Goal: Use online tool/utility: Utilize a website feature to perform a specific function

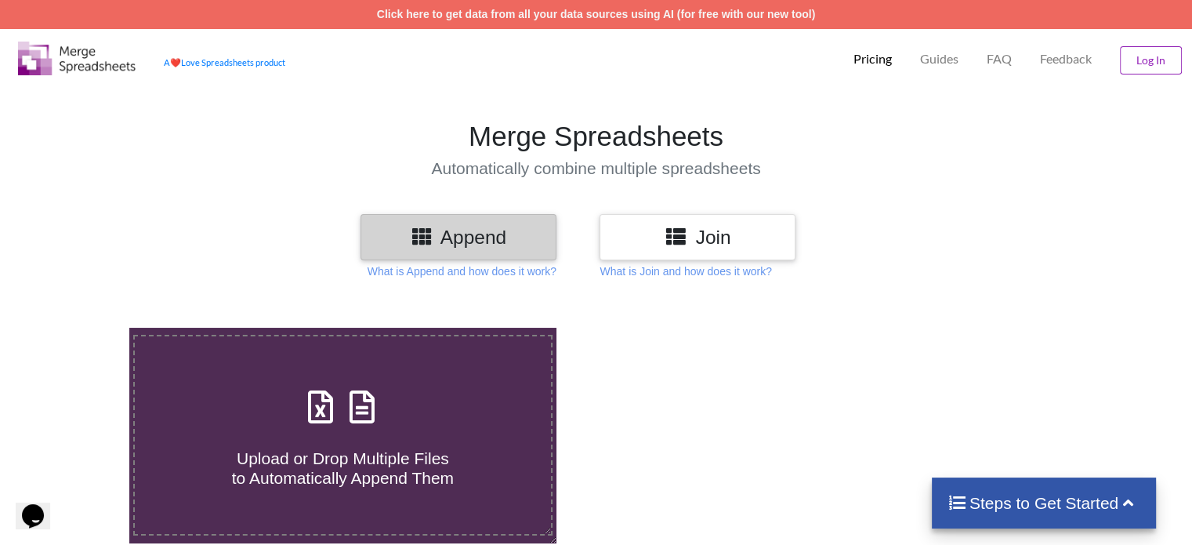
click at [1123, 66] on button "Log In" at bounding box center [1151, 60] width 62 height 28
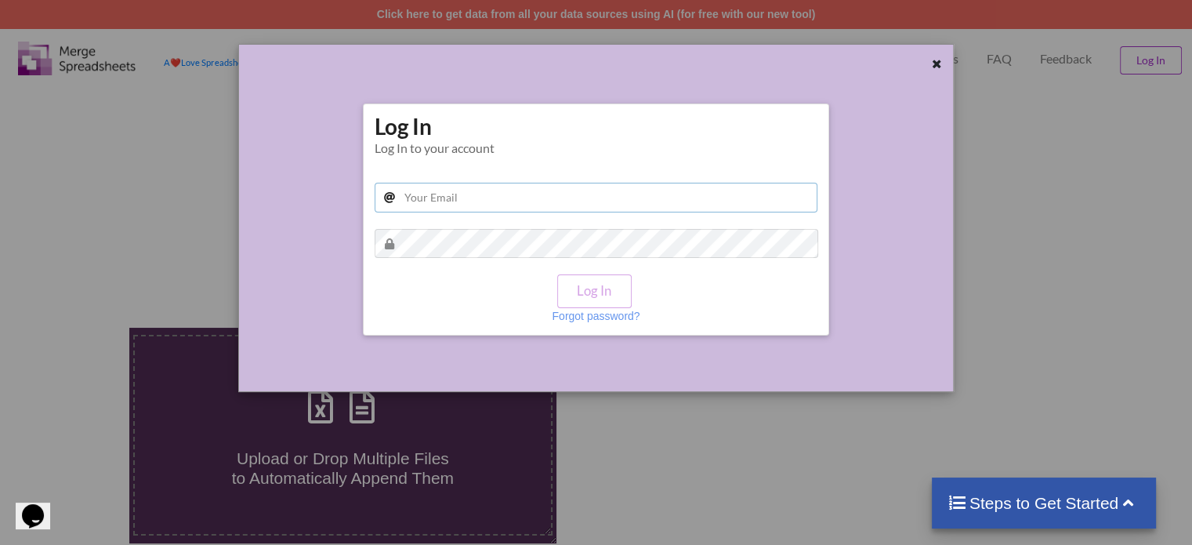
click at [515, 194] on input "text" at bounding box center [597, 198] width 444 height 30
click at [402, 158] on div "Log In Log In to your account Log In Forgot password?" at bounding box center [597, 218] width 444 height 212
click at [443, 209] on input "text" at bounding box center [597, 198] width 444 height 30
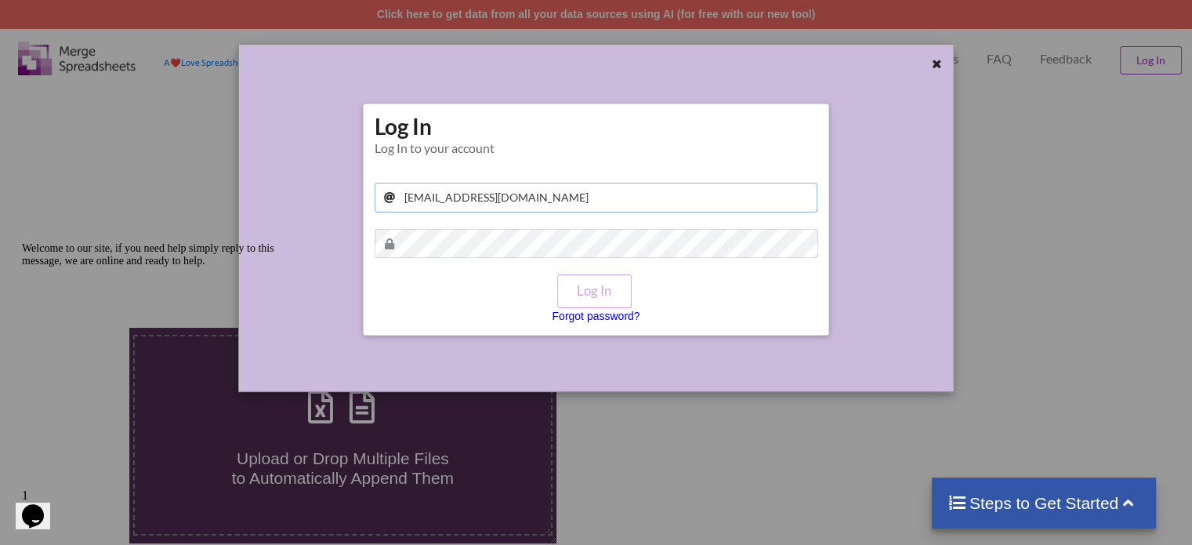
type input "[EMAIL_ADDRESS][DOMAIN_NAME]"
click at [589, 318] on p "Forgot password?" at bounding box center [596, 316] width 88 height 16
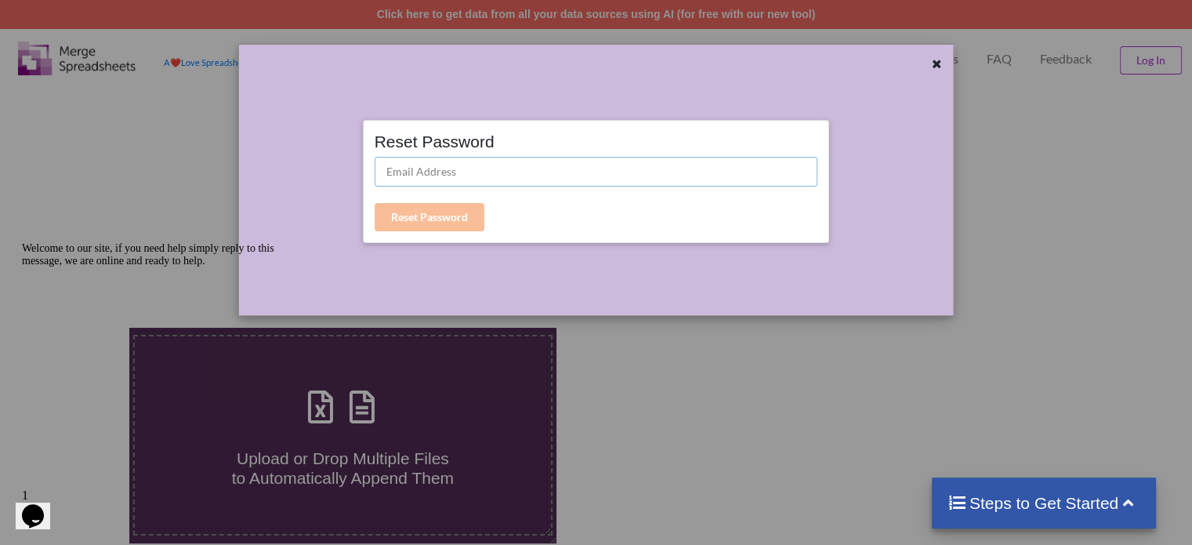
click at [563, 183] on input "text" at bounding box center [597, 172] width 444 height 30
type input "[EMAIL_ADDRESS][DOMAIN_NAME]"
click at [462, 211] on button "Reset Password" at bounding box center [430, 217] width 110 height 28
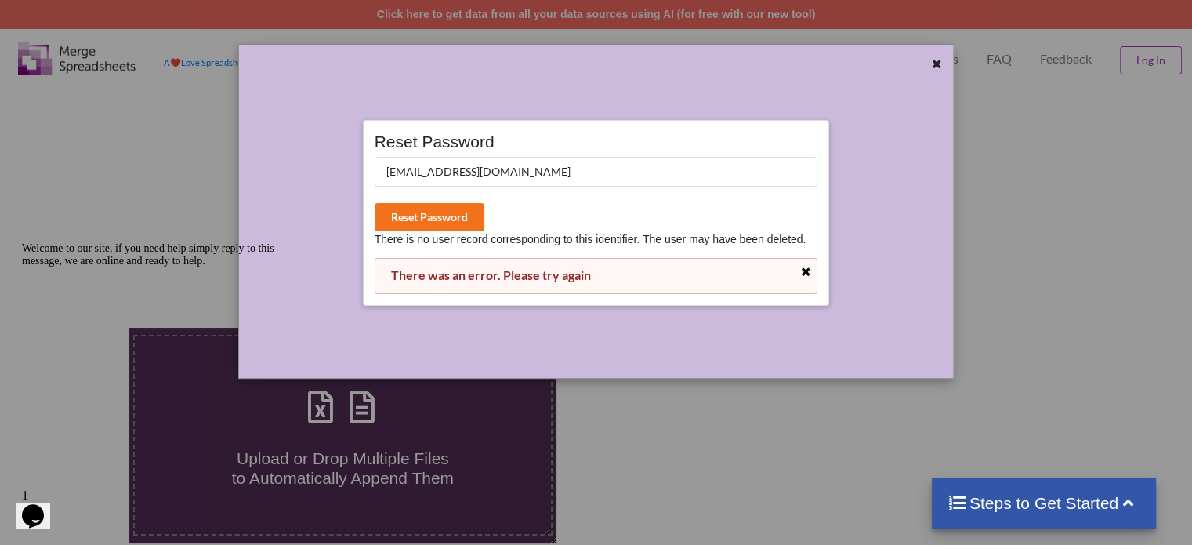
click at [805, 270] on icon at bounding box center [805, 271] width 13 height 11
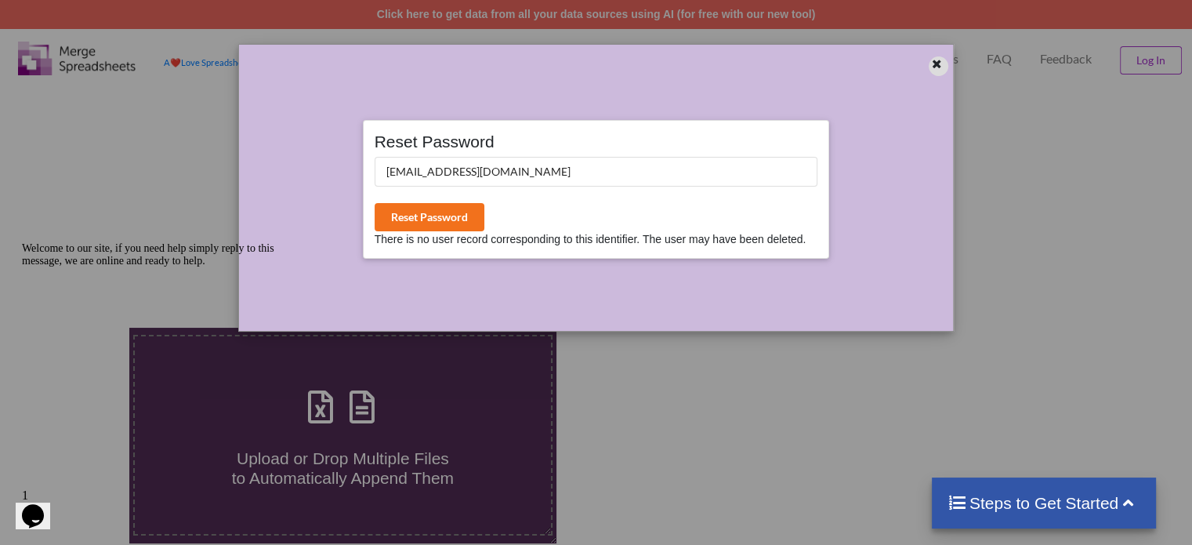
click at [934, 67] on icon at bounding box center [936, 61] width 13 height 11
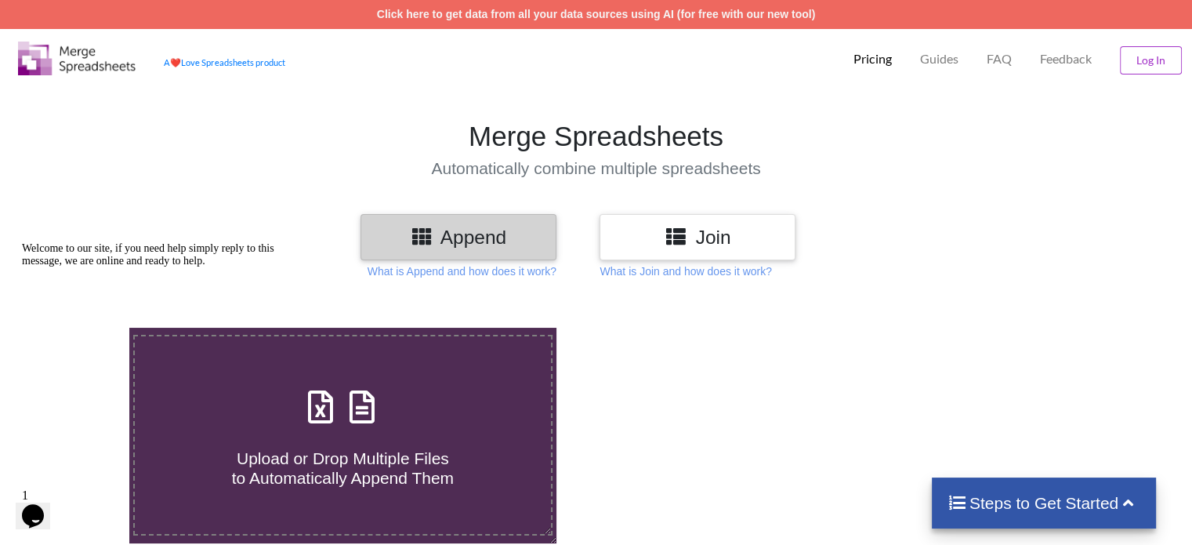
click at [748, 248] on div "Join" at bounding box center [698, 237] width 196 height 46
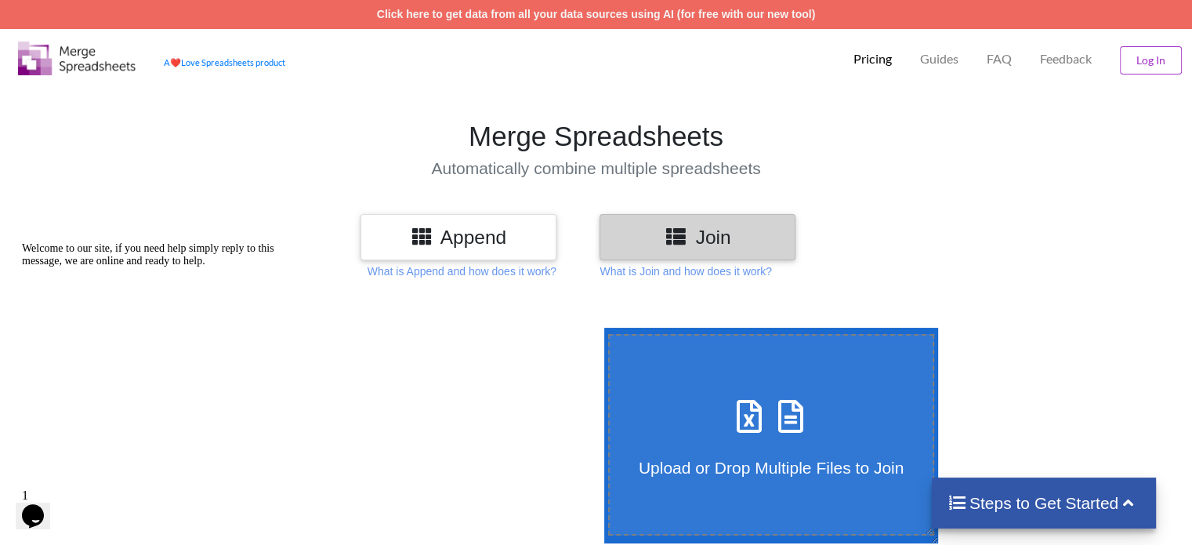
click at [478, 237] on h3 "Append" at bounding box center [458, 237] width 172 height 23
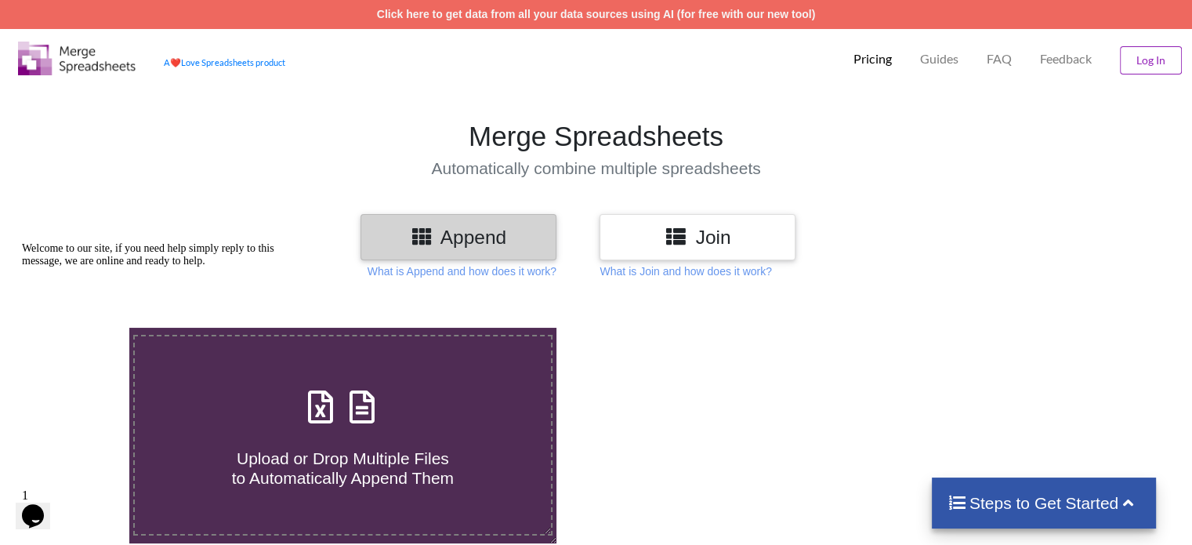
click at [1156, 62] on button "Log In" at bounding box center [1151, 60] width 62 height 28
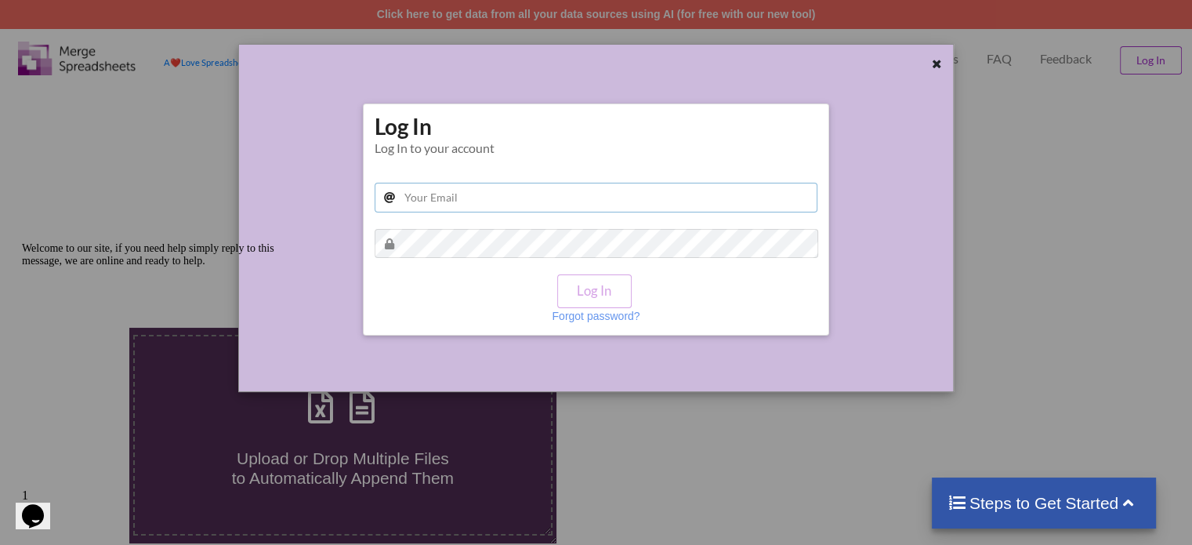
click at [542, 187] on input "text" at bounding box center [597, 198] width 444 height 30
type input "[EMAIL_ADDRESS][DOMAIN_NAME]"
click at [922, 95] on div at bounding box center [892, 228] width 118 height 304
click at [940, 64] on icon at bounding box center [936, 61] width 13 height 11
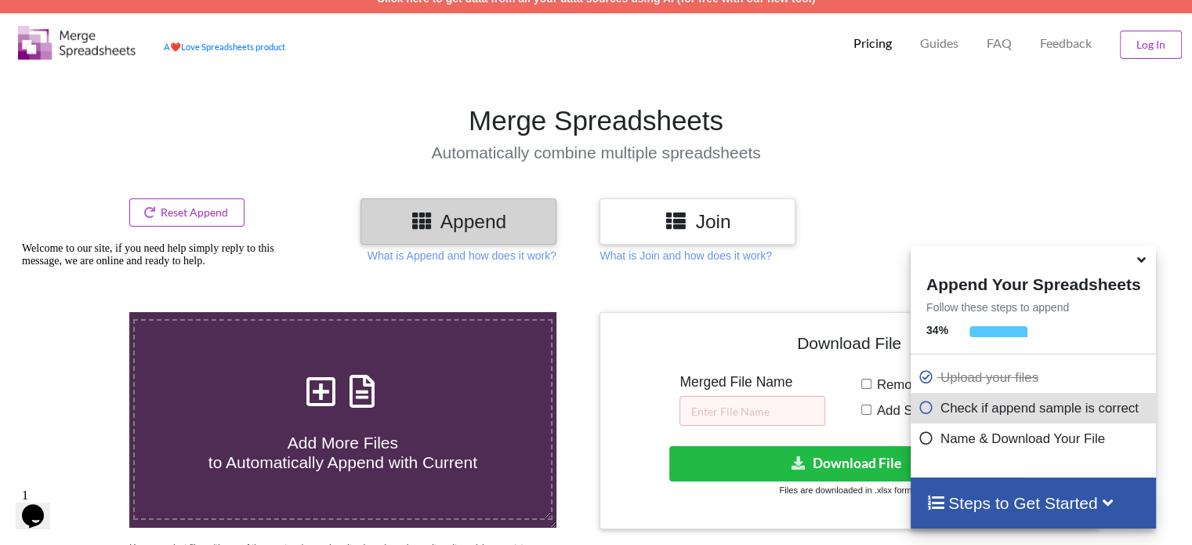
scroll to position [618, 0]
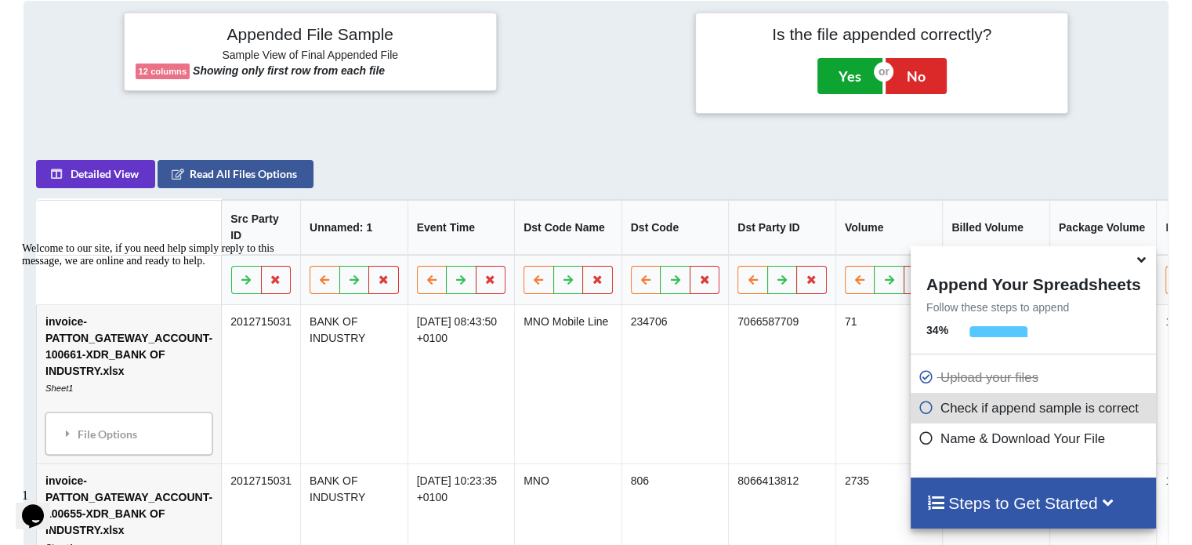
click at [855, 82] on button "Yes" at bounding box center [849, 76] width 65 height 36
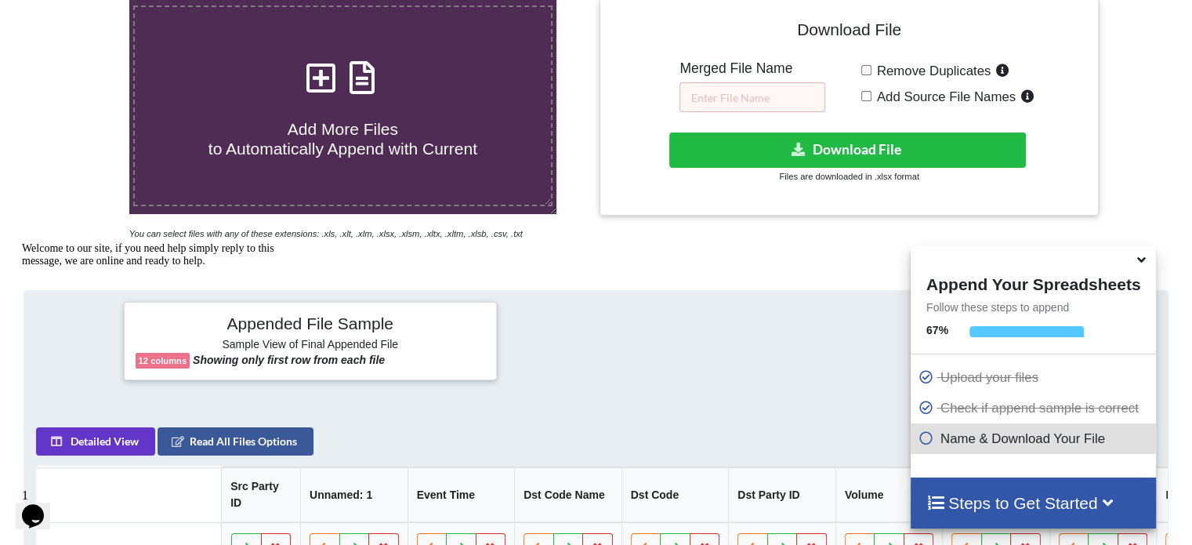
scroll to position [327, 0]
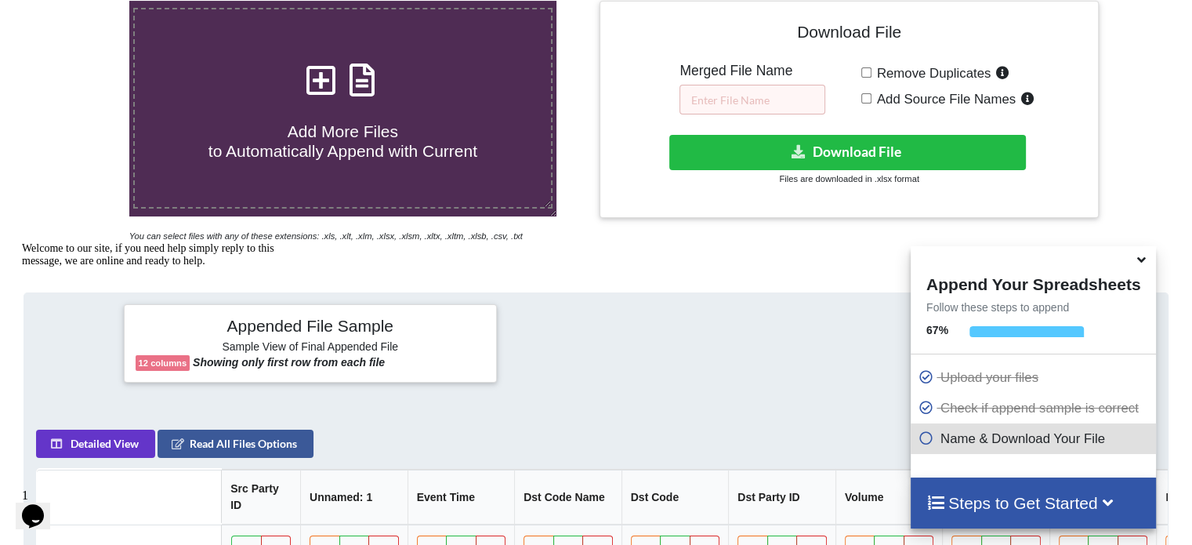
click at [1138, 255] on icon at bounding box center [1141, 257] width 16 height 14
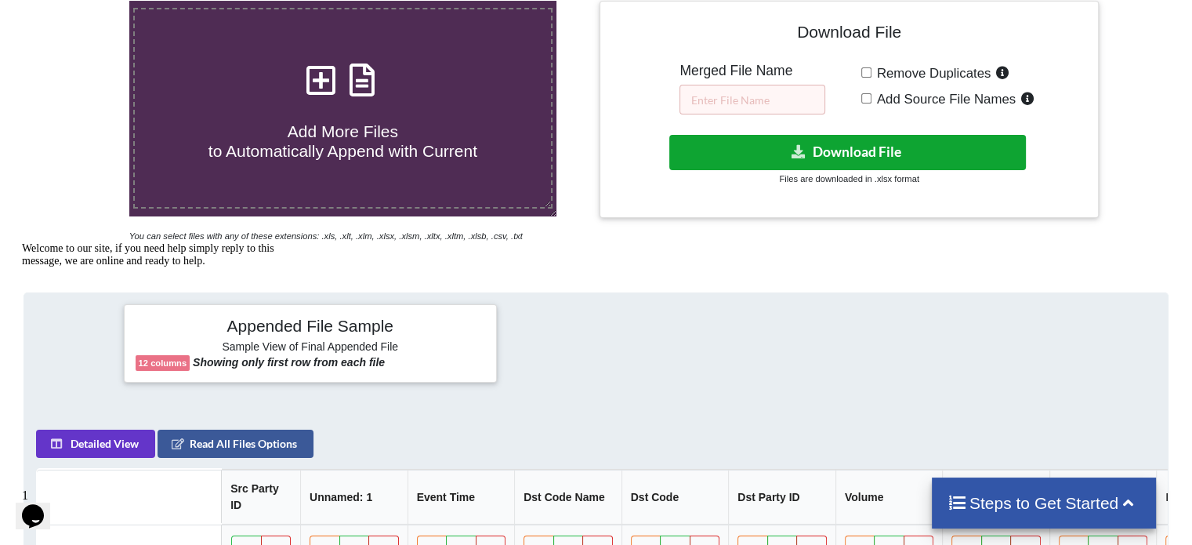
click at [929, 137] on button "Download File" at bounding box center [847, 152] width 357 height 35
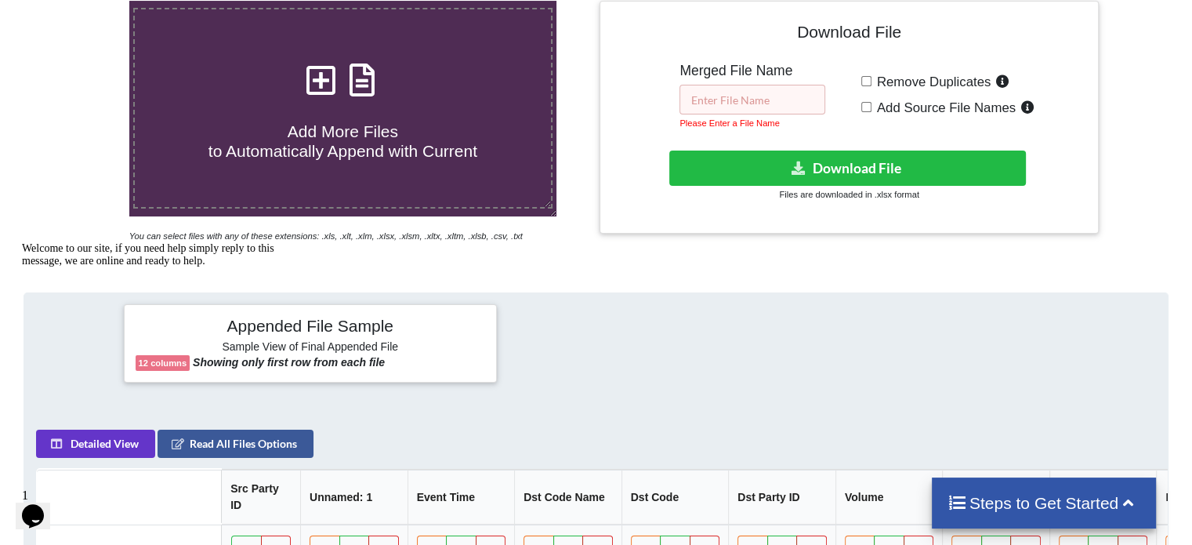
click at [716, 102] on input "text" at bounding box center [752, 100] width 146 height 30
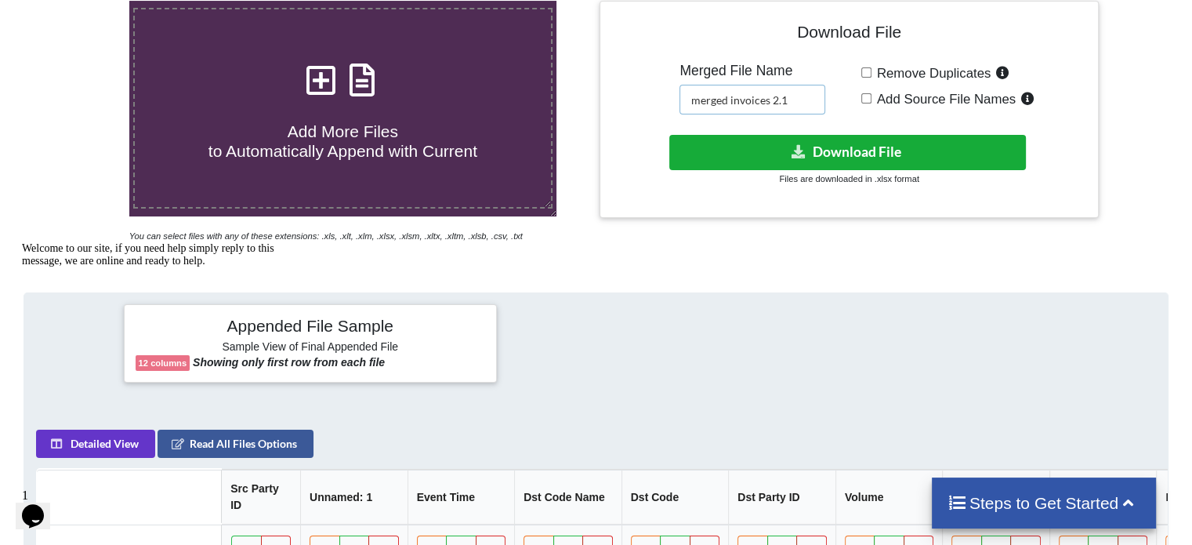
type input "merged invoices 2.1"
click at [813, 150] on button "Download File" at bounding box center [847, 152] width 357 height 35
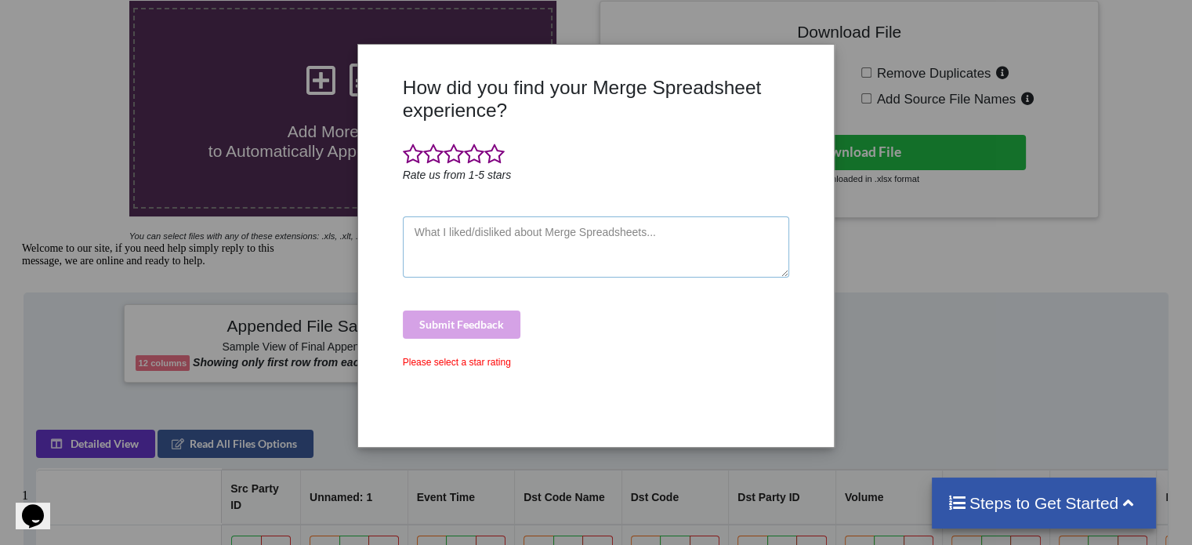
drag, startPoint x: 503, startPoint y: 245, endPoint x: 466, endPoint y: 218, distance: 45.5
click at [503, 245] on textarea at bounding box center [596, 246] width 387 height 61
click at [440, 150] on span at bounding box center [433, 154] width 20 height 22
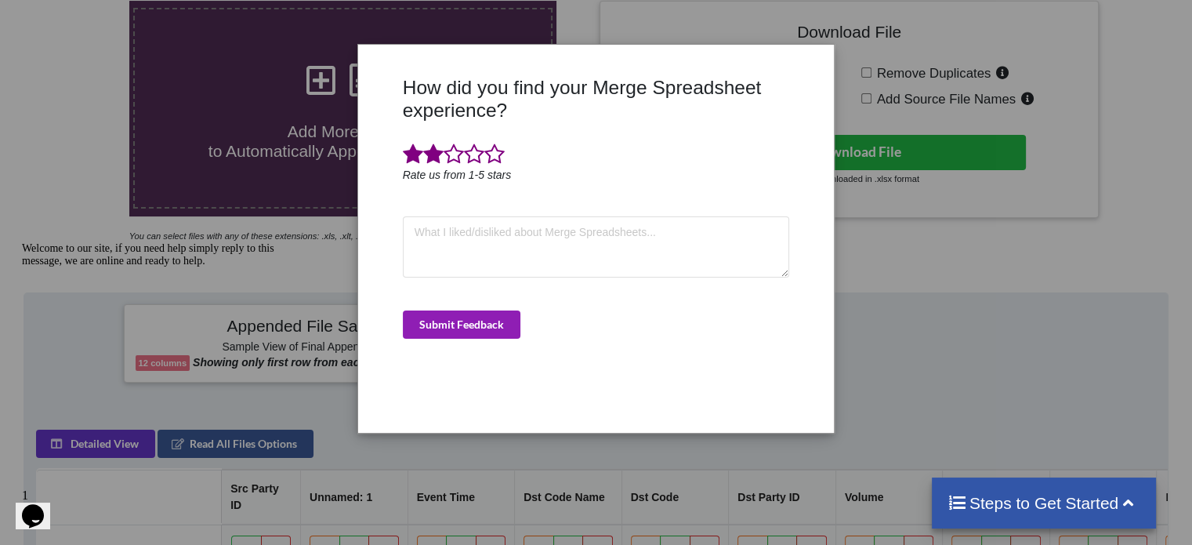
click at [448, 317] on button "Submit Feedback" at bounding box center [462, 324] width 118 height 28
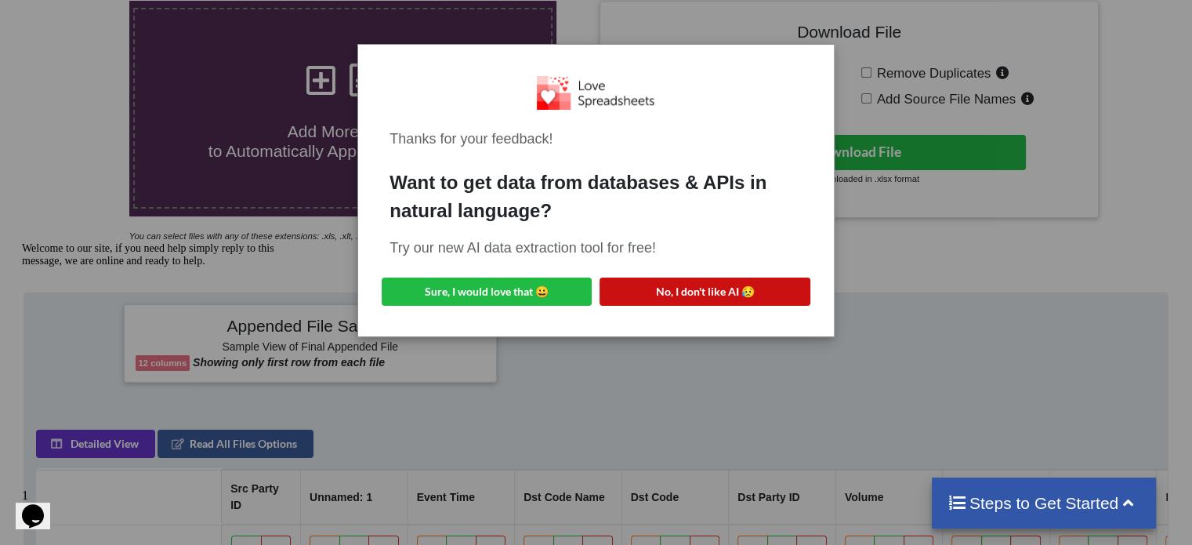
click at [693, 284] on button "No, I don't like AI 😥" at bounding box center [705, 291] width 210 height 28
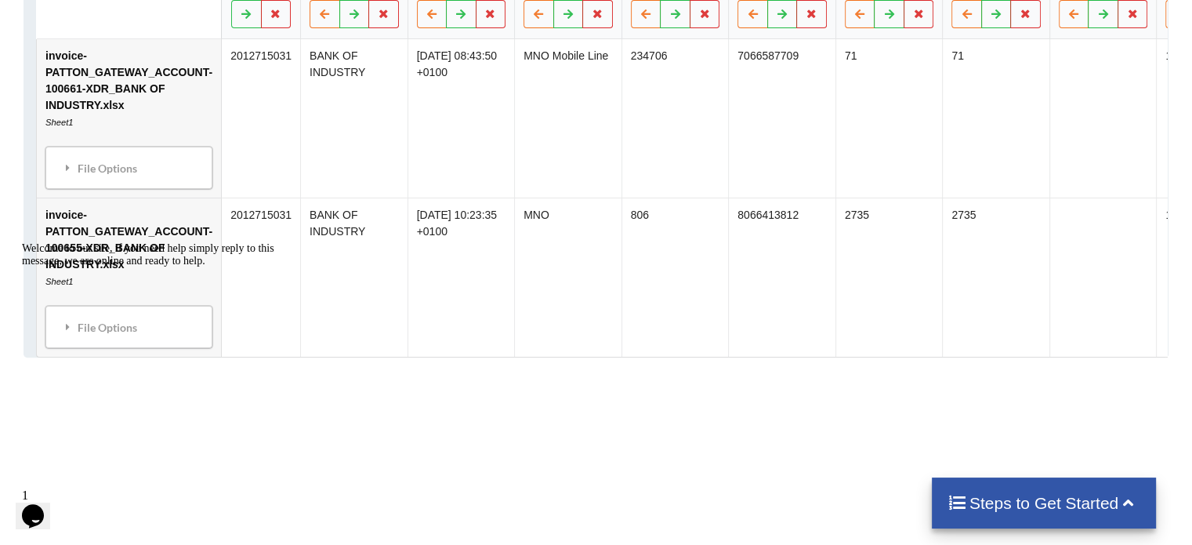
scroll to position [0, 0]
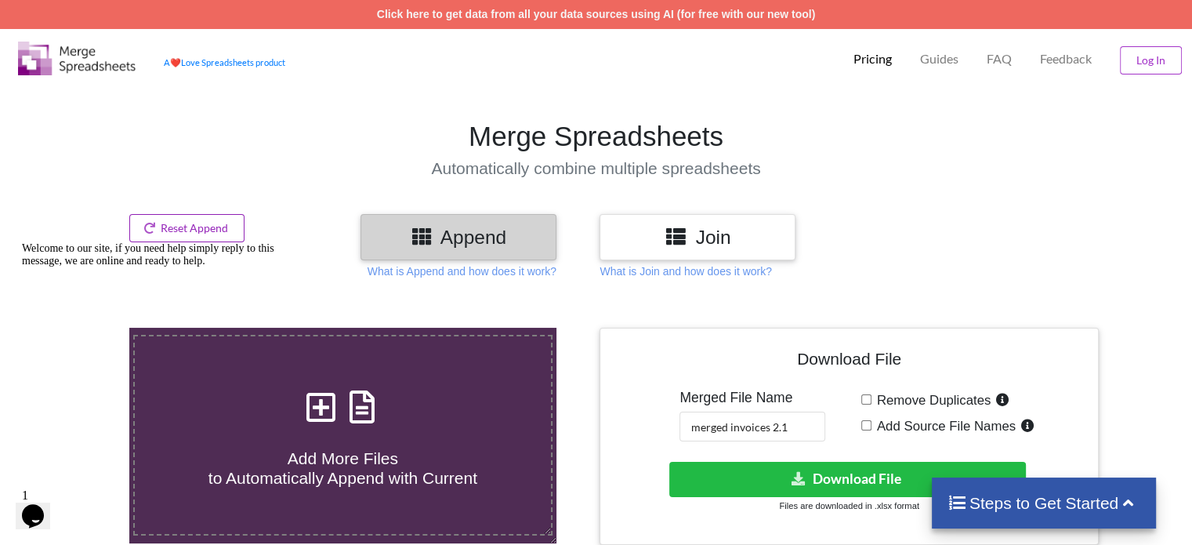
click at [210, 225] on button "Reset Append" at bounding box center [187, 228] width 116 height 28
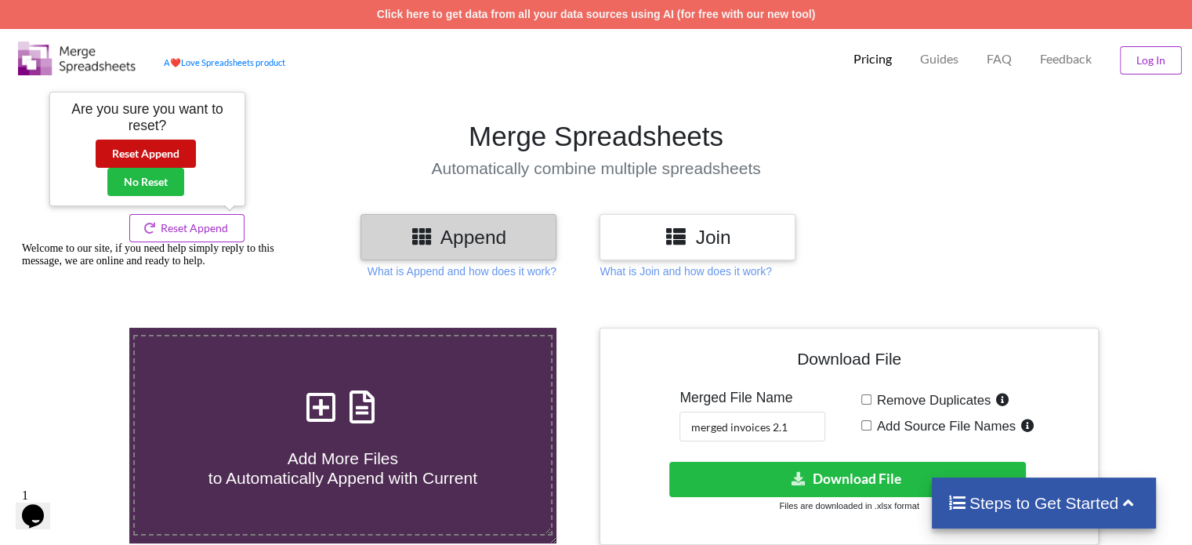
click at [152, 157] on button "Reset Append" at bounding box center [146, 153] width 100 height 28
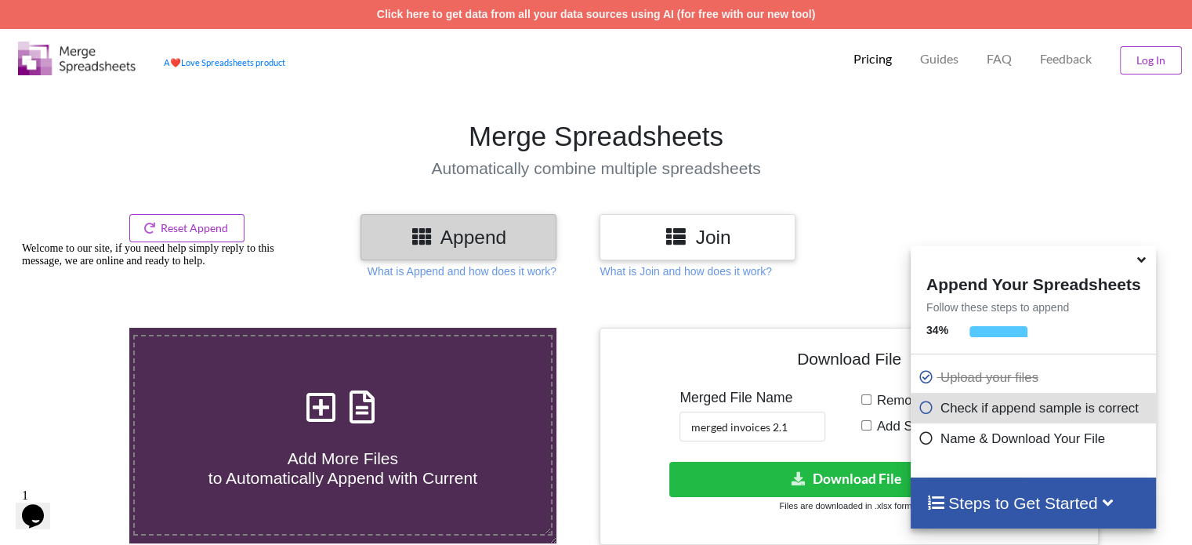
click at [1138, 264] on icon at bounding box center [1141, 257] width 16 height 14
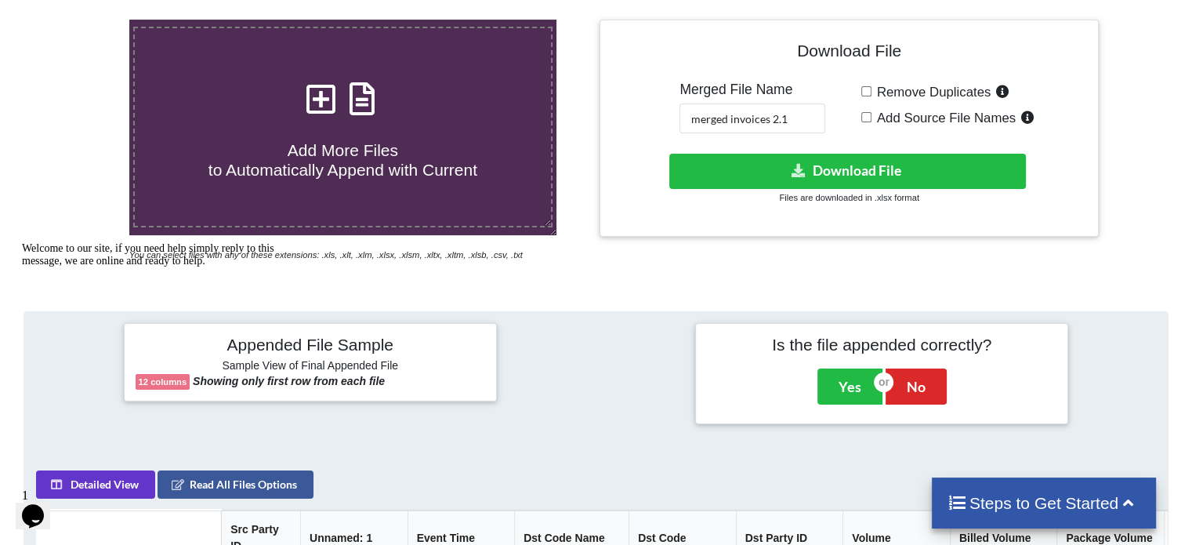
scroll to position [339, 0]
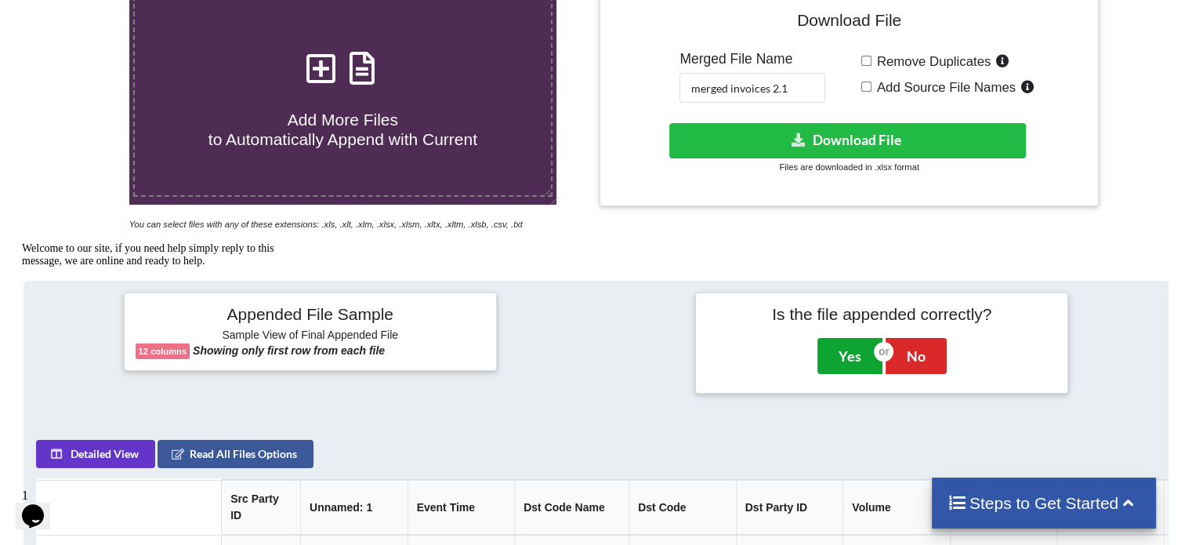
click at [848, 357] on button "Yes" at bounding box center [849, 356] width 65 height 36
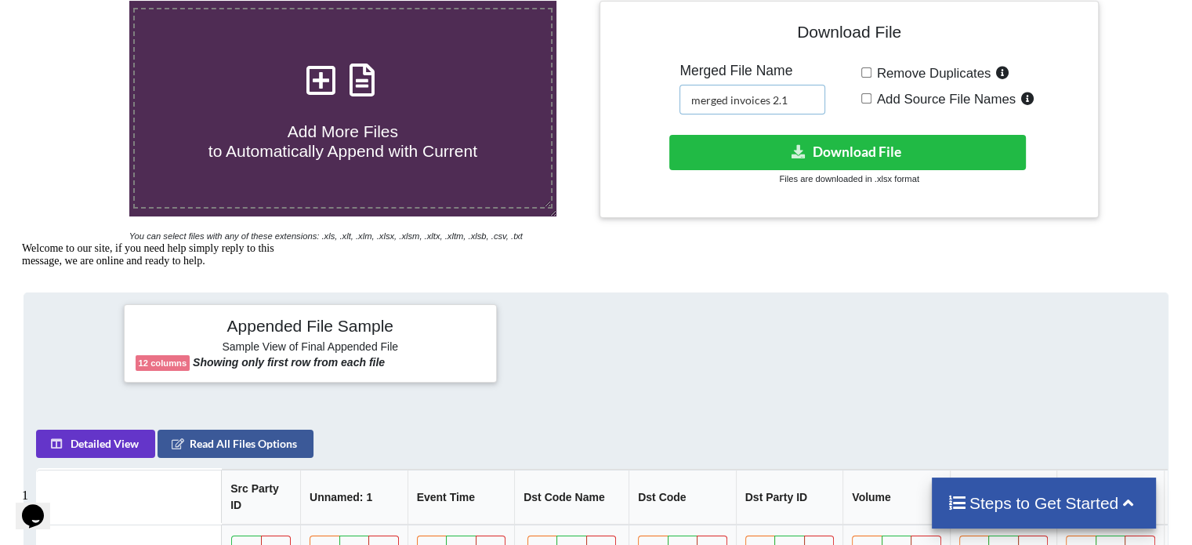
click at [806, 103] on input "merged invoices 2.1" at bounding box center [752, 100] width 146 height 30
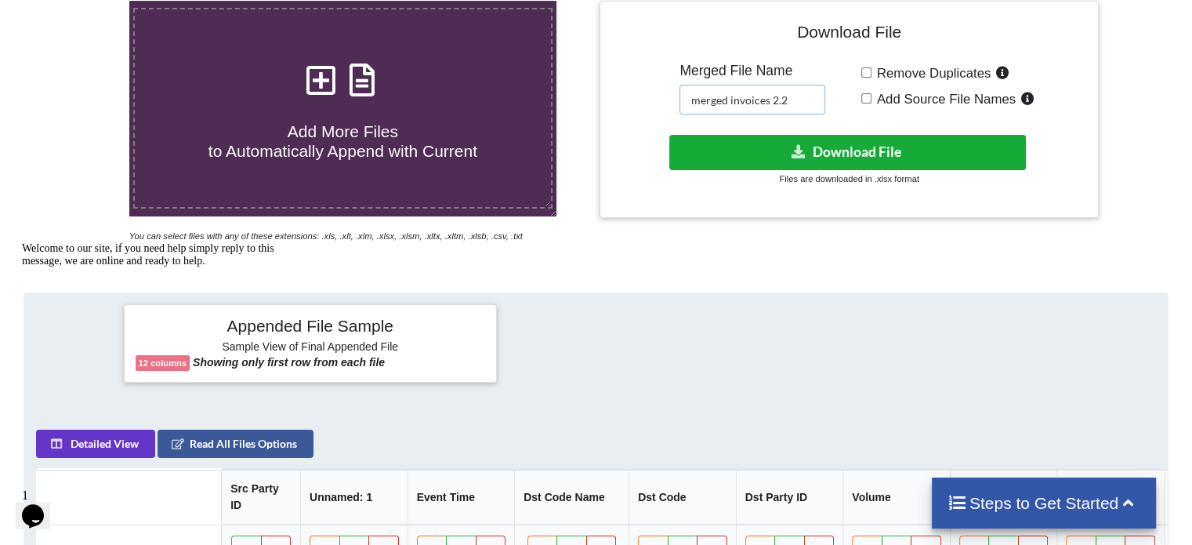
type input "merged invoices 2.2"
click at [911, 157] on button "Download File" at bounding box center [847, 152] width 357 height 35
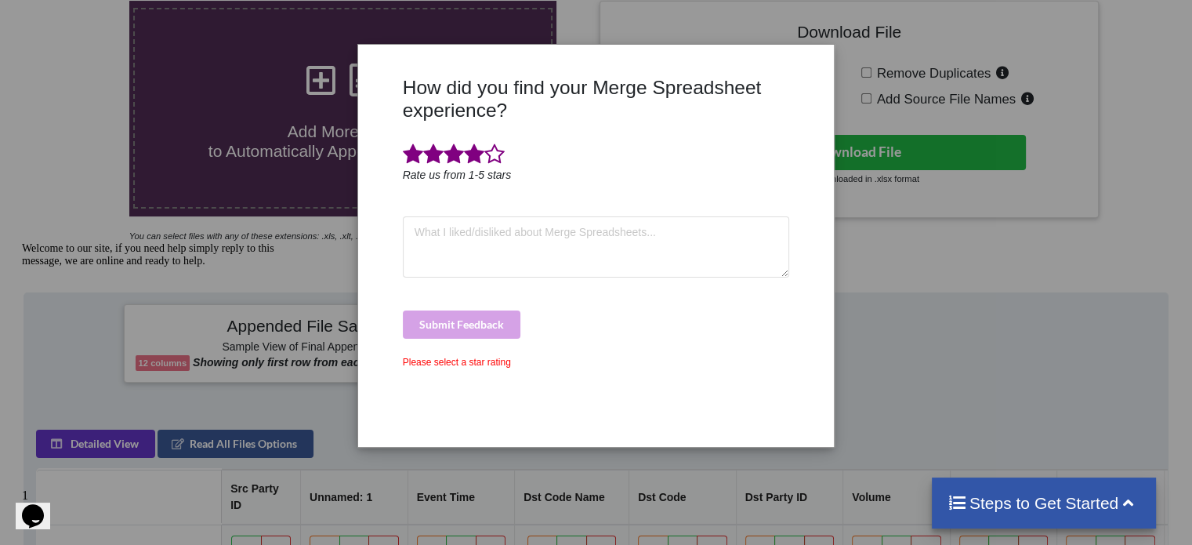
drag, startPoint x: 478, startPoint y: 159, endPoint x: 492, endPoint y: 241, distance: 82.7
click at [478, 159] on span at bounding box center [474, 154] width 20 height 22
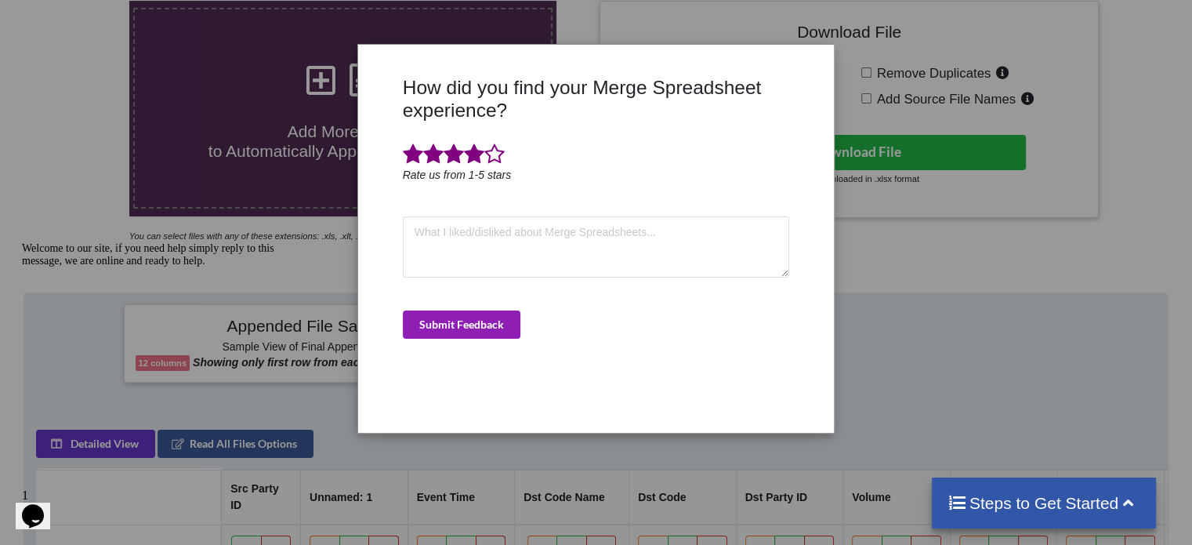
click at [467, 323] on button "Submit Feedback" at bounding box center [462, 324] width 118 height 28
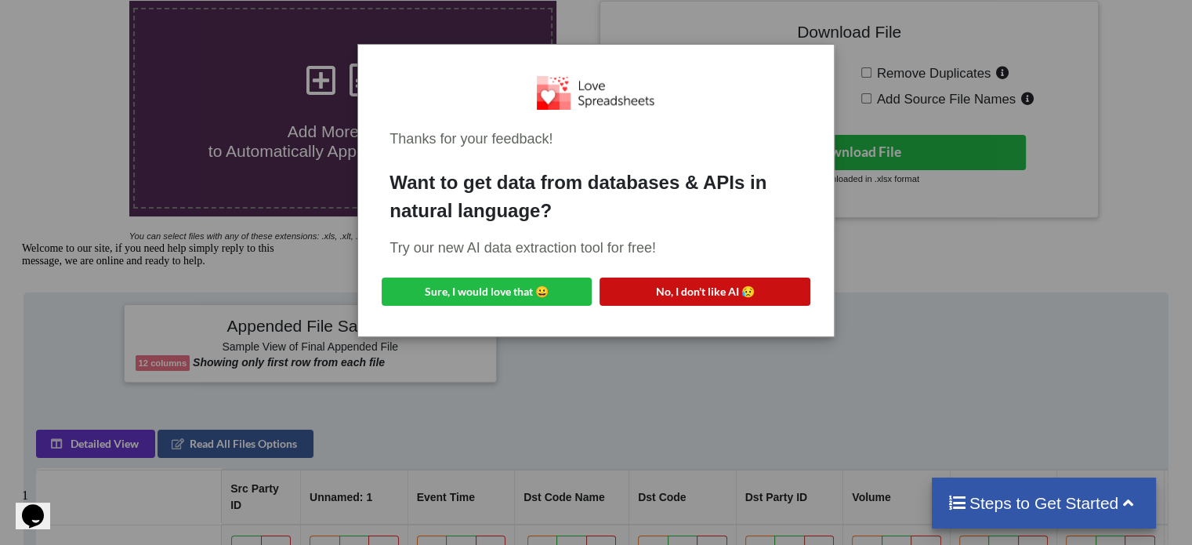
click at [716, 283] on button "No, I don't like AI 😥" at bounding box center [705, 291] width 210 height 28
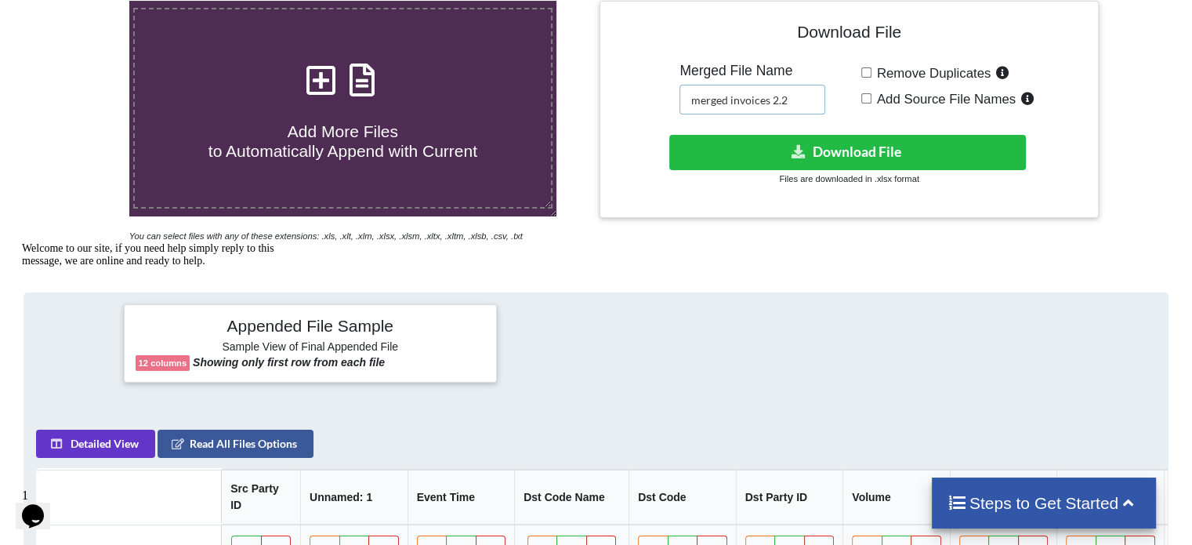
click at [793, 103] on input "merged invoices 2.2" at bounding box center [752, 100] width 146 height 30
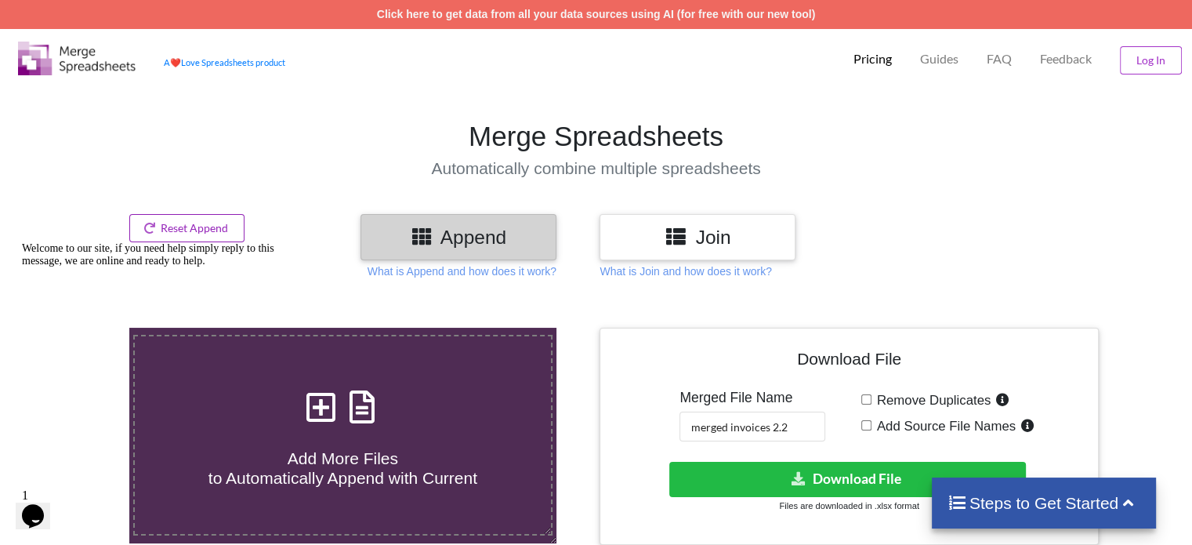
click at [194, 230] on button "Reset Append" at bounding box center [187, 228] width 116 height 28
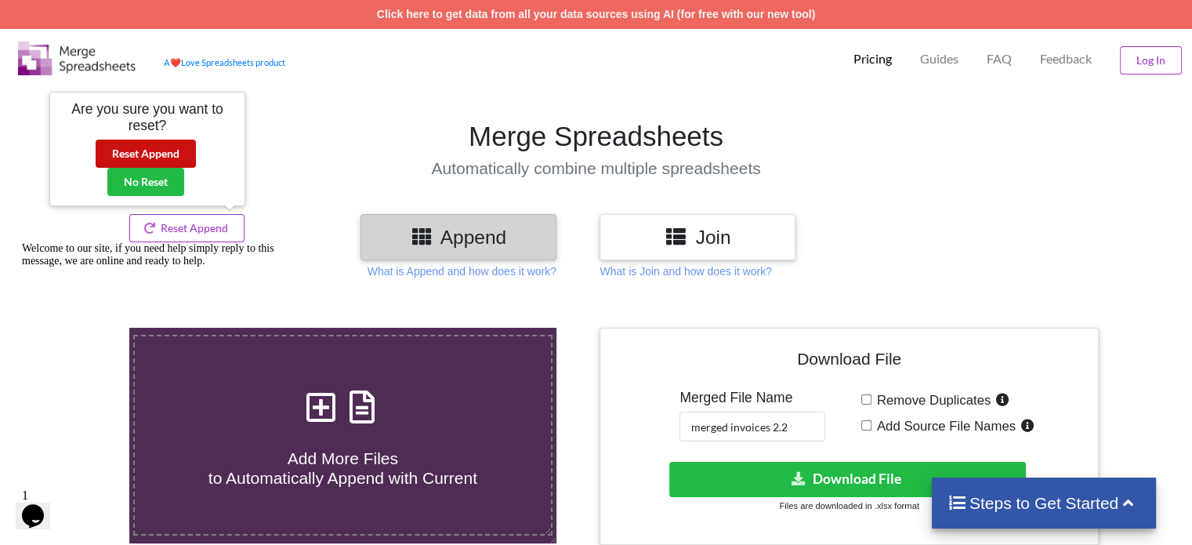
click at [145, 150] on button "Reset Append" at bounding box center [146, 153] width 100 height 28
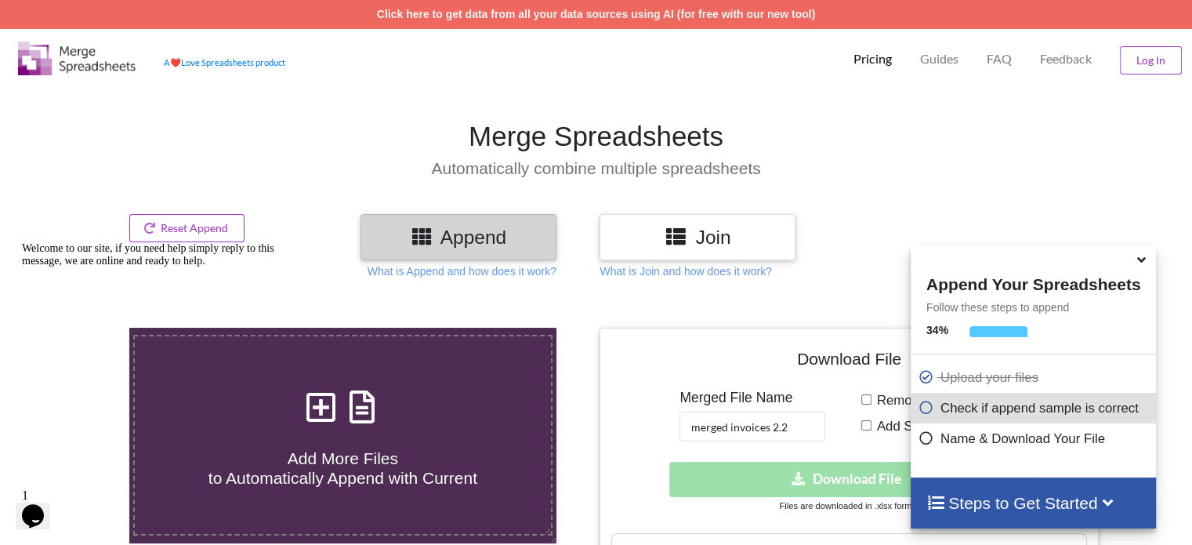
scroll to position [862, 0]
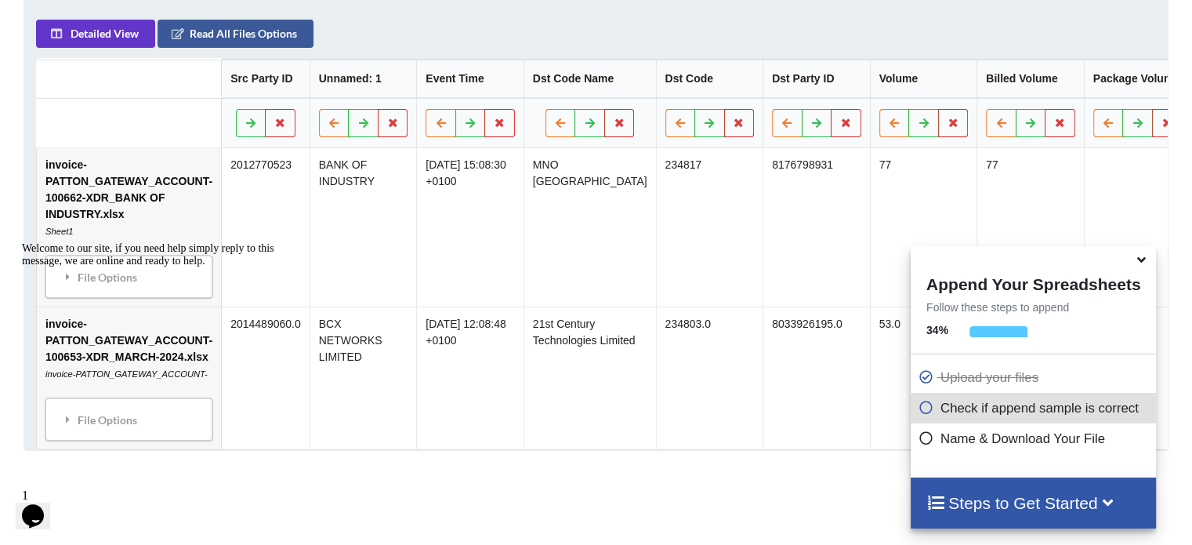
click at [1144, 263] on icon at bounding box center [1141, 257] width 16 height 14
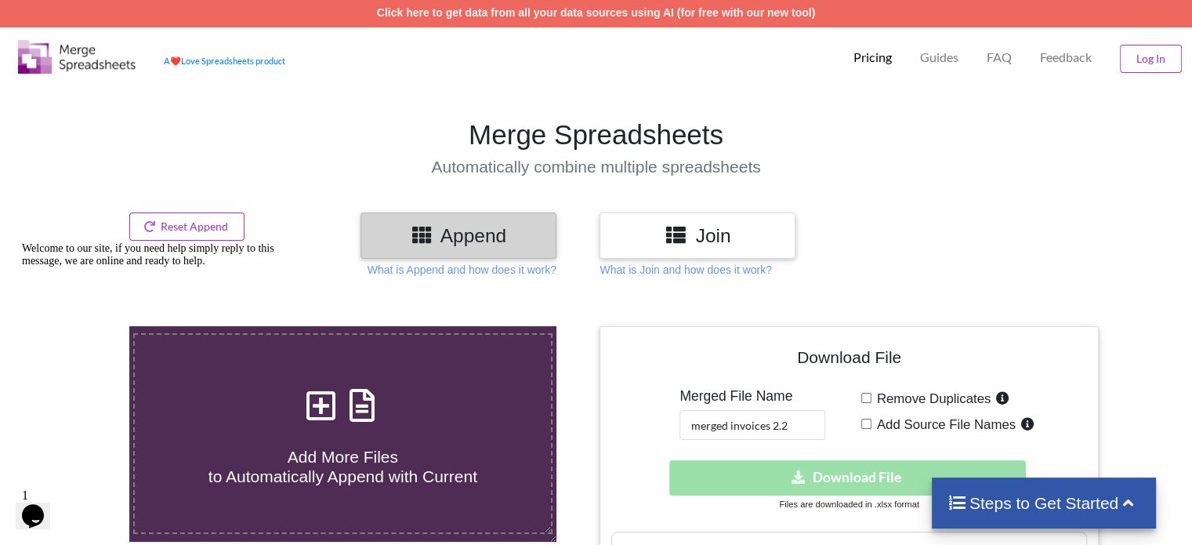
scroll to position [0, 0]
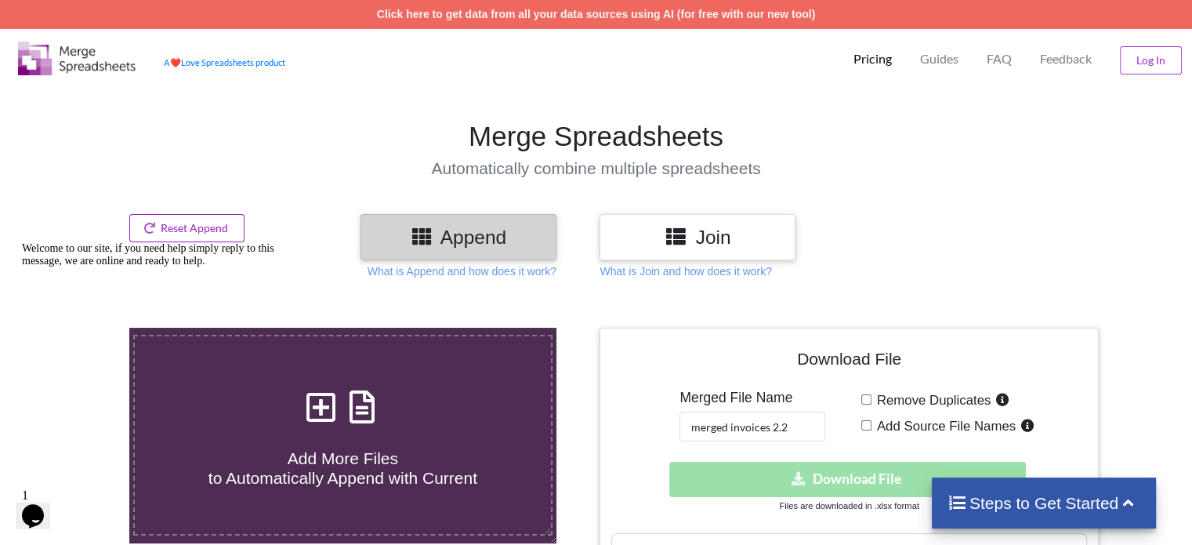
click at [214, 228] on button "Reset Append" at bounding box center [187, 228] width 116 height 28
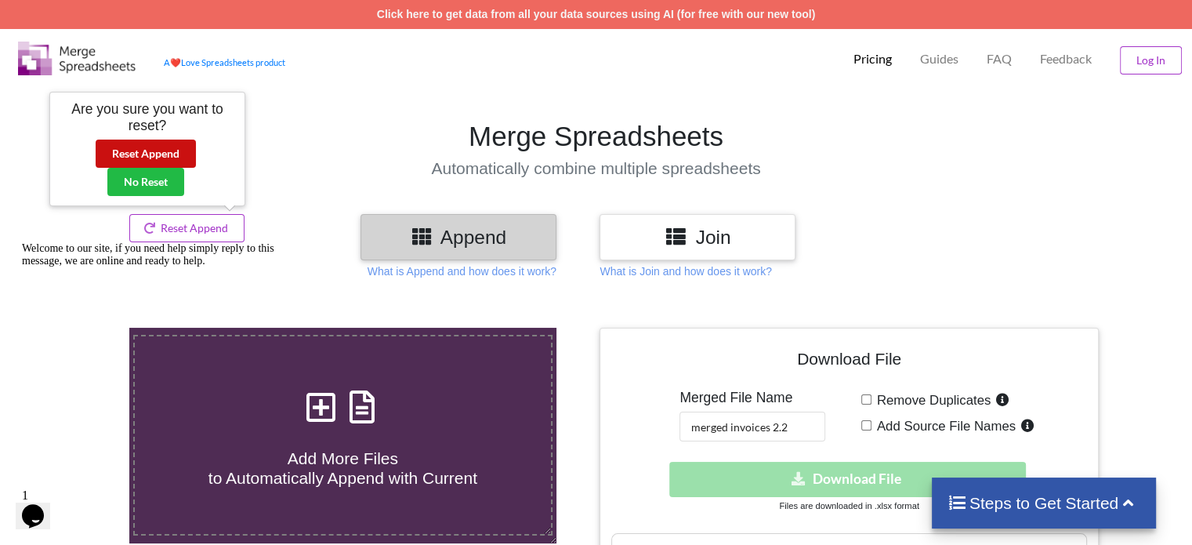
click at [130, 150] on button "Reset Append" at bounding box center [146, 153] width 100 height 28
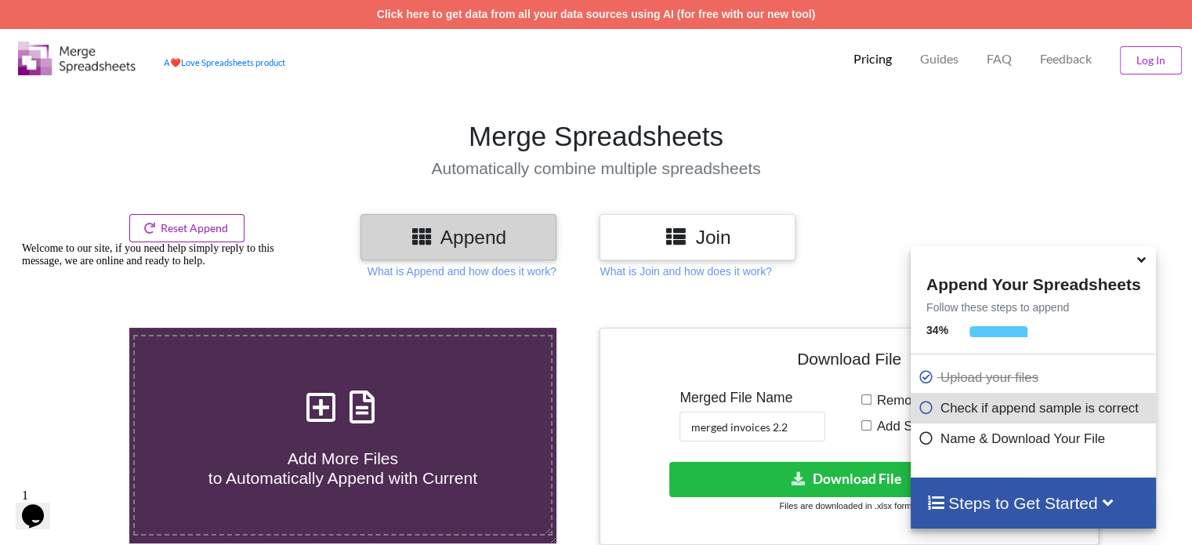
click at [194, 223] on button "Reset Append" at bounding box center [187, 228] width 116 height 28
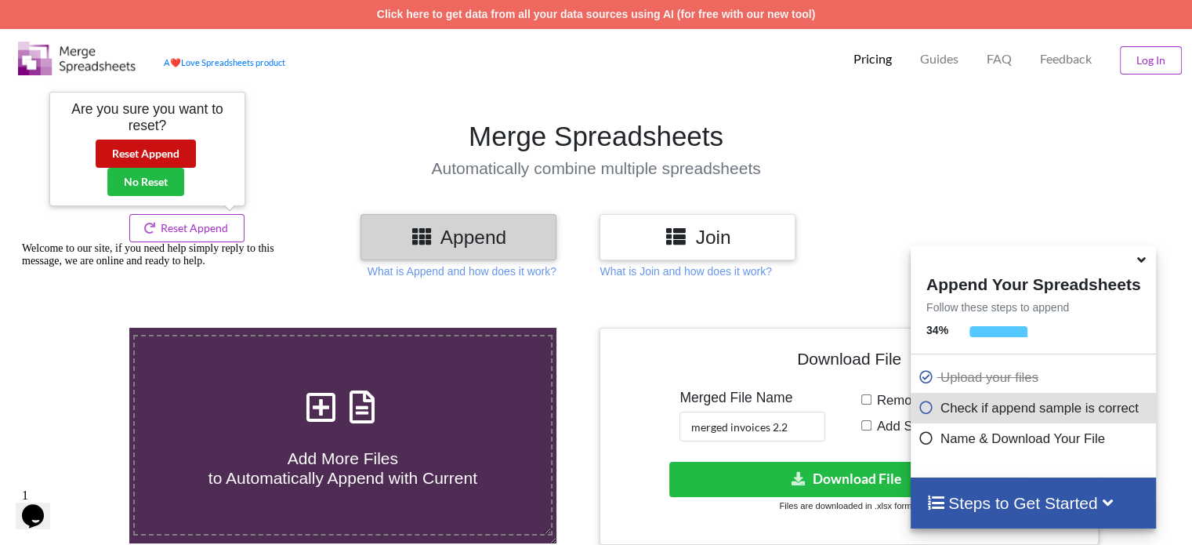
click at [144, 150] on button "Reset Append" at bounding box center [146, 153] width 100 height 28
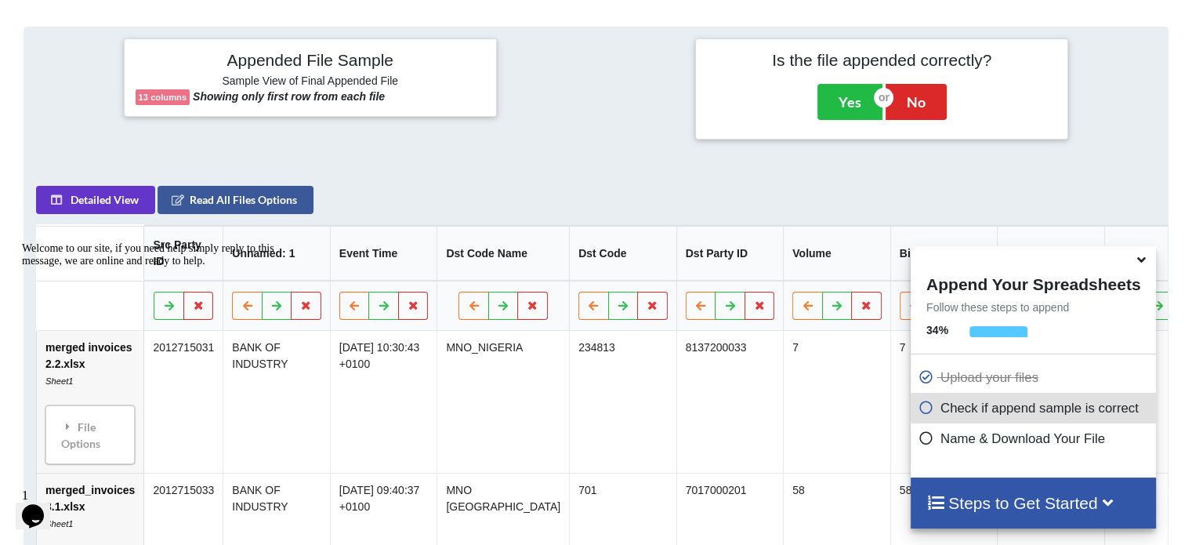
click at [1137, 264] on icon at bounding box center [1141, 257] width 16 height 14
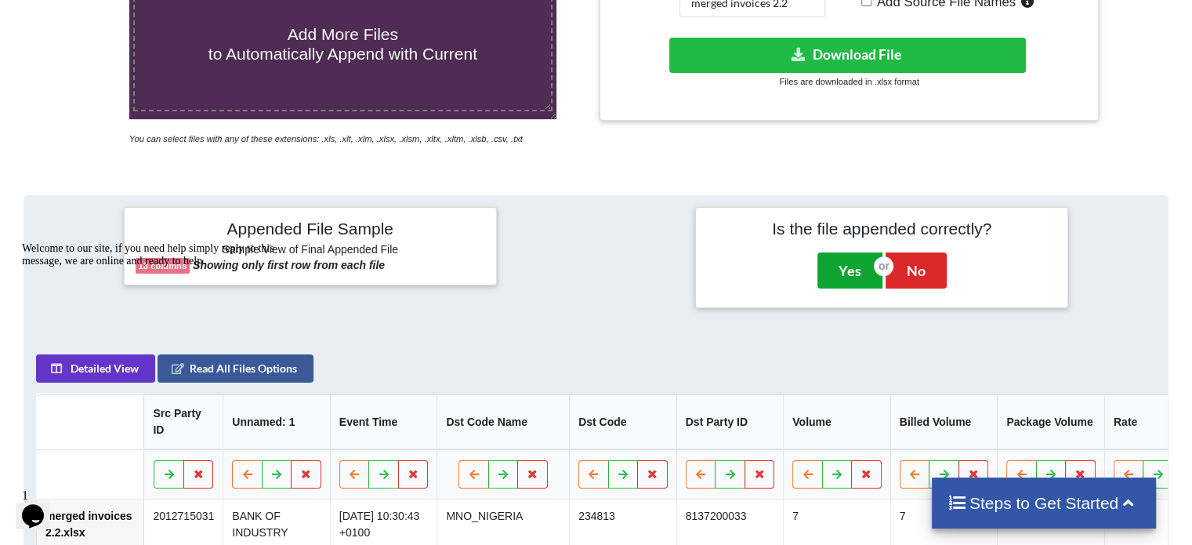
click at [840, 274] on button "Yes" at bounding box center [849, 270] width 65 height 36
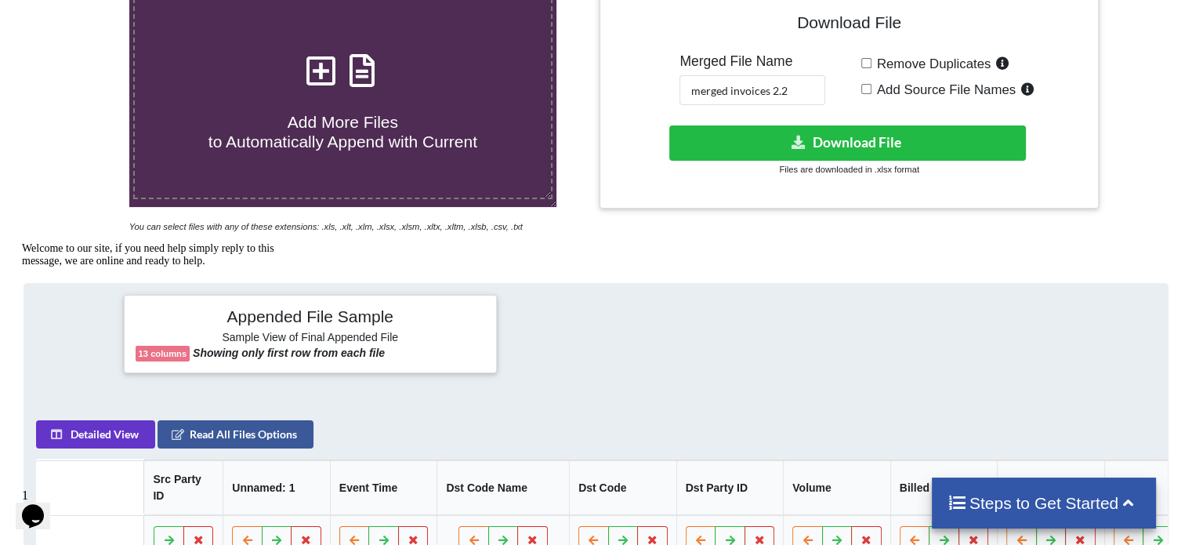
scroll to position [327, 0]
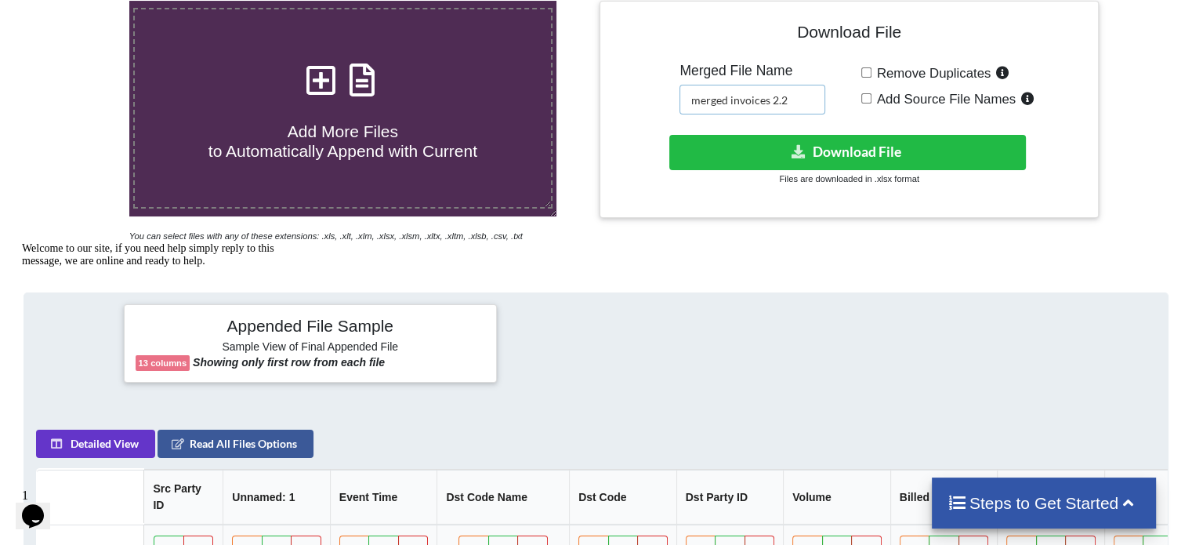
click at [803, 101] on input "merged invoices 2.2" at bounding box center [752, 100] width 146 height 30
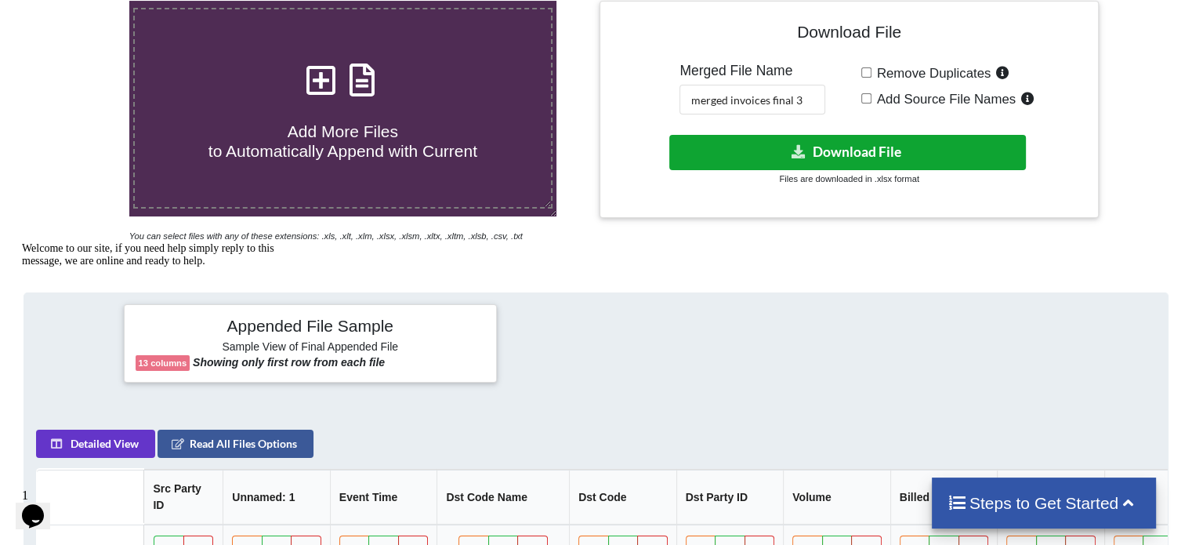
click at [941, 154] on button "Download File" at bounding box center [847, 152] width 357 height 35
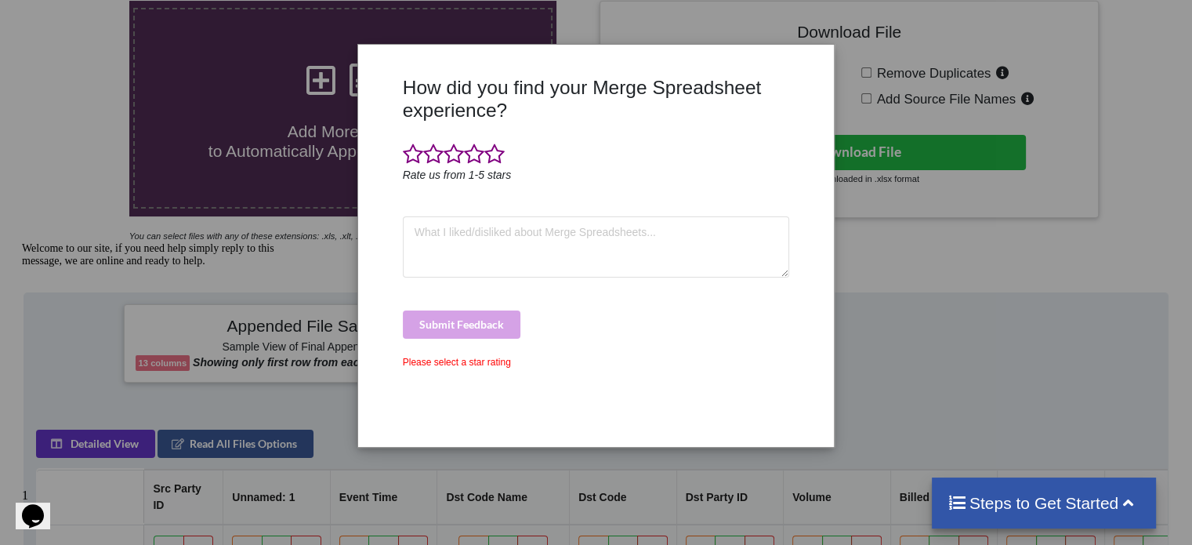
click at [961, 190] on div "How did you find your Merge Spreadsheet experience? Rate us from 1-5 stars Subm…" at bounding box center [596, 272] width 1192 height 545
click at [452, 159] on span at bounding box center [454, 154] width 20 height 22
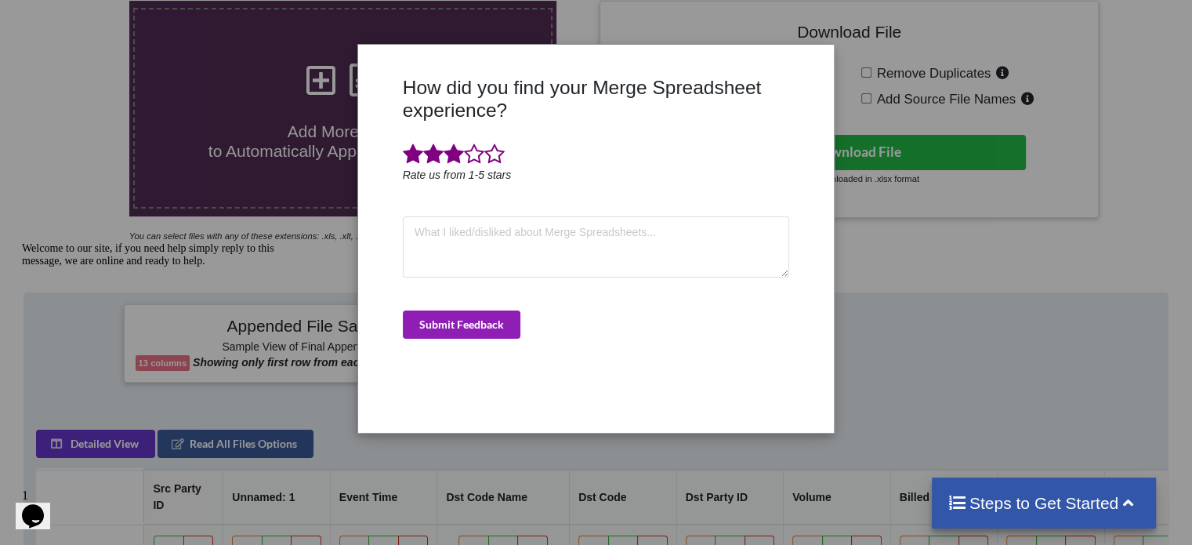
click at [463, 322] on button "Submit Feedback" at bounding box center [462, 324] width 118 height 28
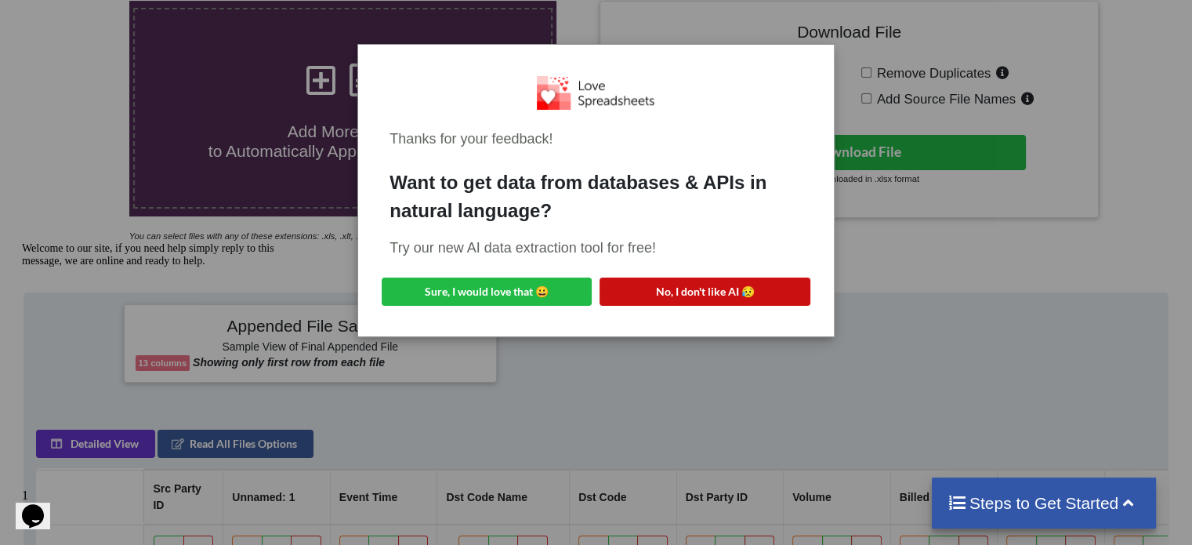
click at [693, 288] on button "No, I don't like AI 😥" at bounding box center [705, 291] width 210 height 28
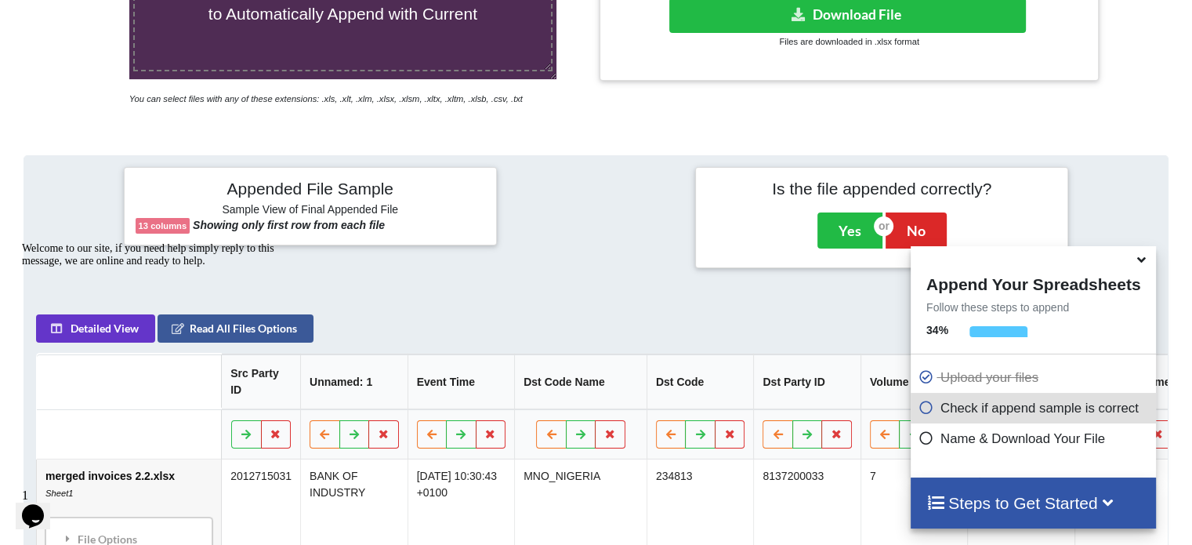
scroll to position [0, 0]
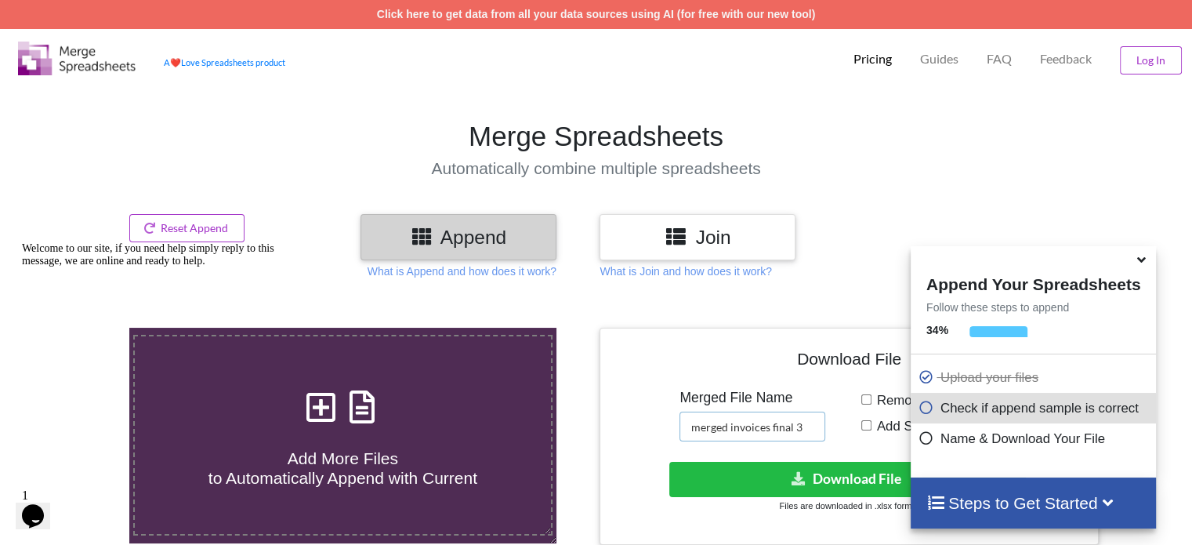
click at [804, 420] on input "merged invoices final 3" at bounding box center [752, 426] width 146 height 30
type input "merged invoices (all)"
click at [803, 466] on button "Download File" at bounding box center [847, 479] width 357 height 35
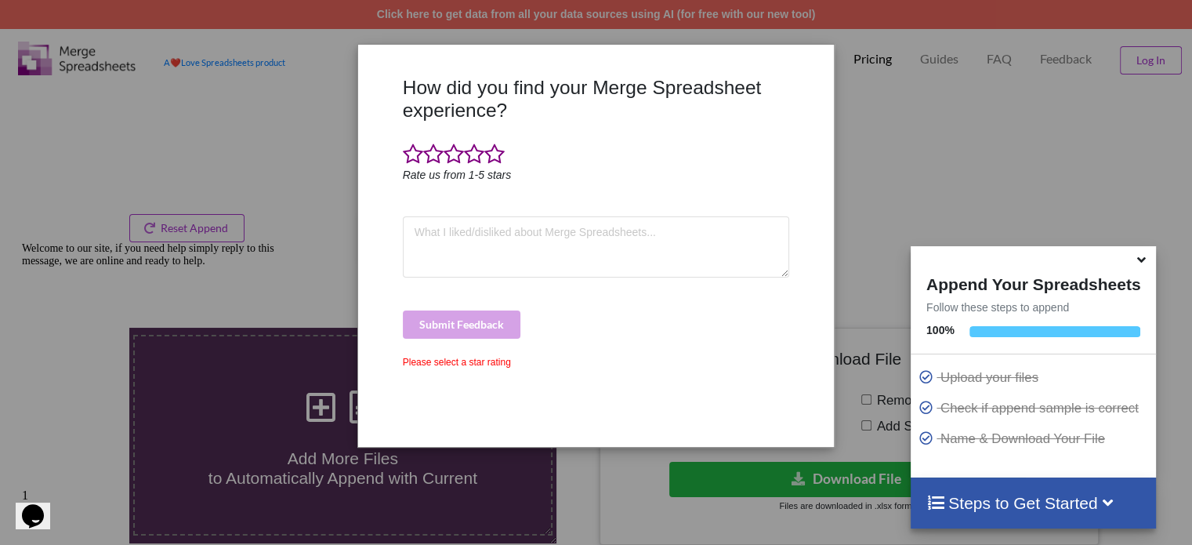
click at [1143, 263] on icon at bounding box center [1141, 257] width 16 height 14
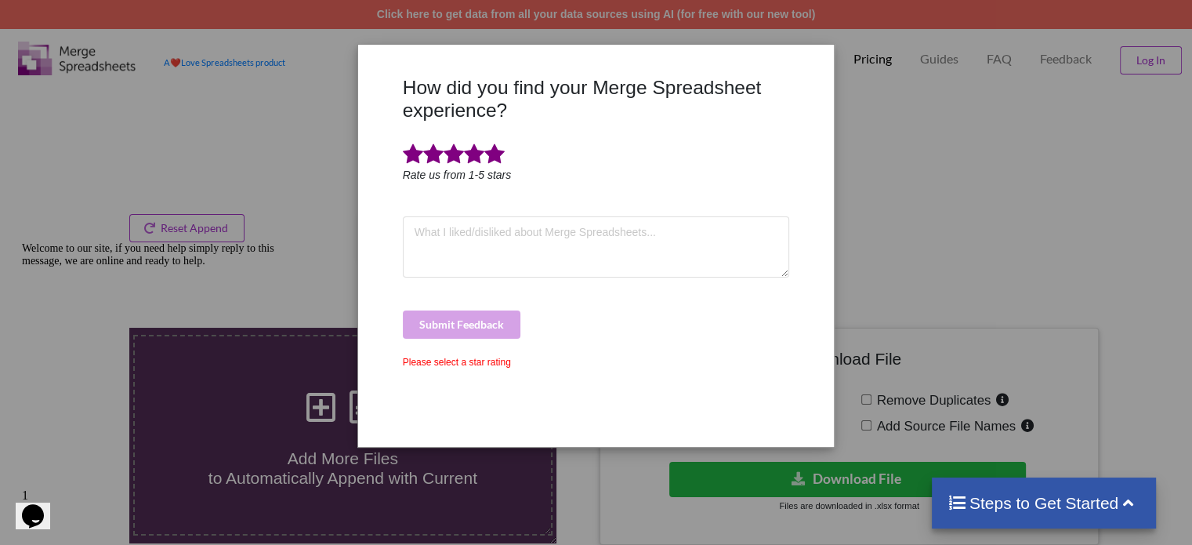
click at [491, 156] on span at bounding box center [494, 154] width 20 height 22
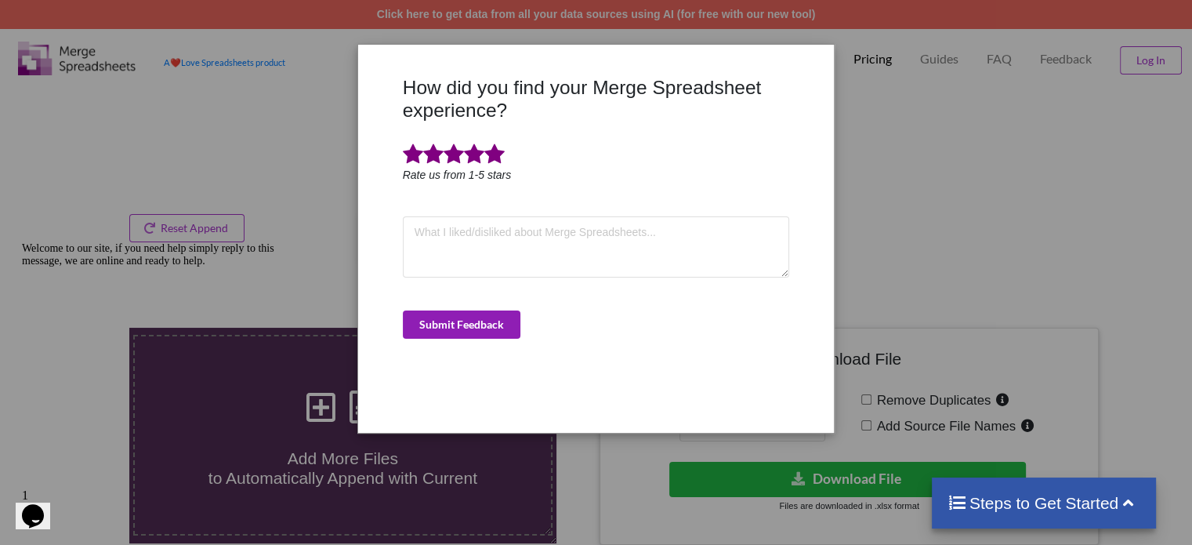
click at [470, 322] on button "Submit Feedback" at bounding box center [462, 324] width 118 height 28
